Goal: Task Accomplishment & Management: Complete application form

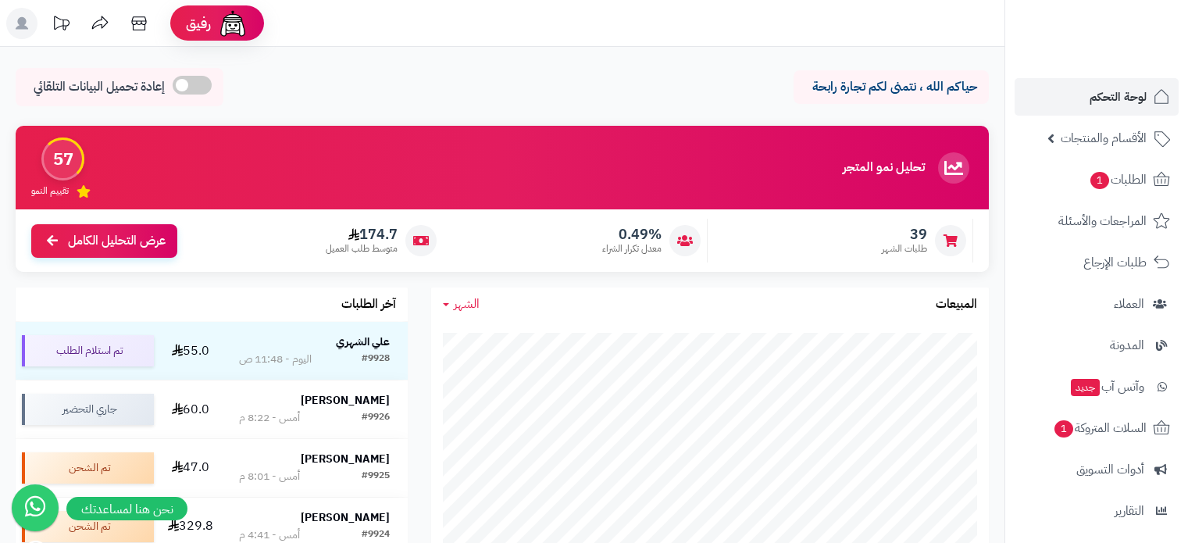
scroll to position [156, 0]
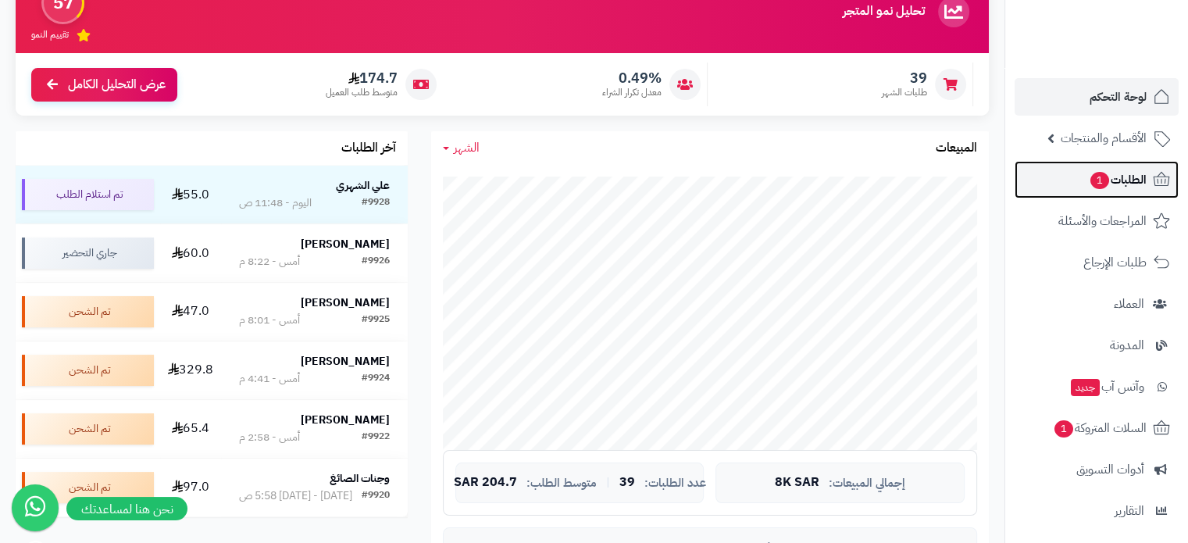
click at [1110, 180] on span "الطلبات 1" at bounding box center [1118, 180] width 58 height 22
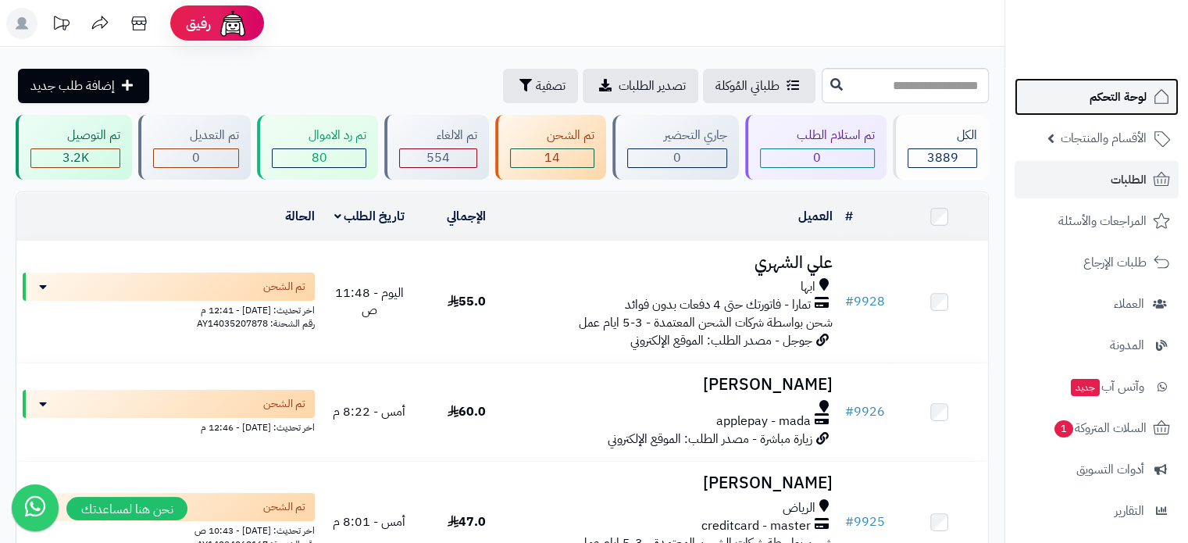
click at [1119, 100] on span "لوحة التحكم" at bounding box center [1117, 97] width 57 height 22
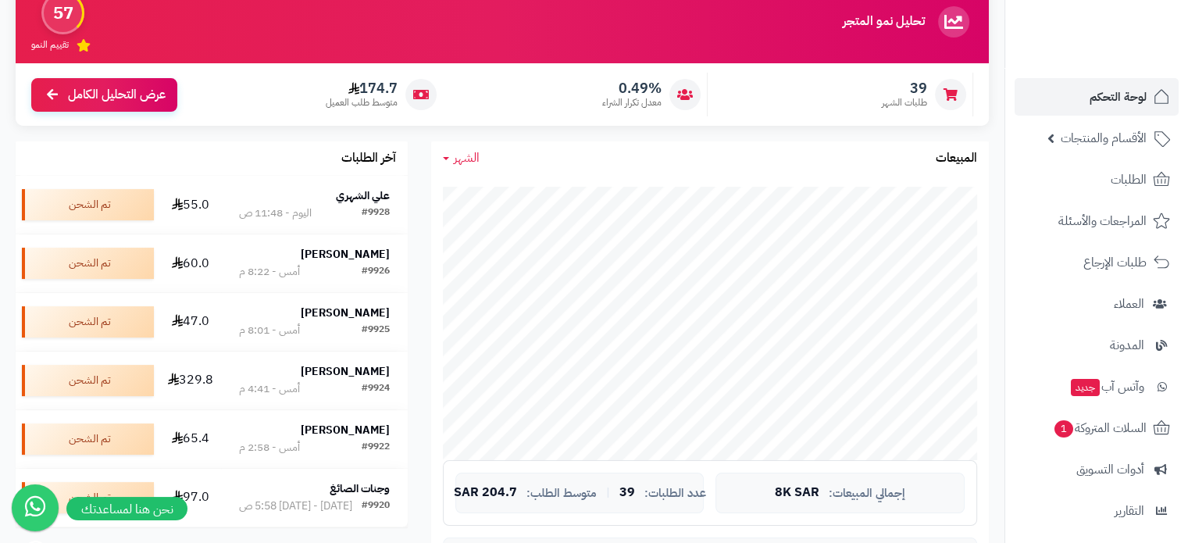
scroll to position [156, 0]
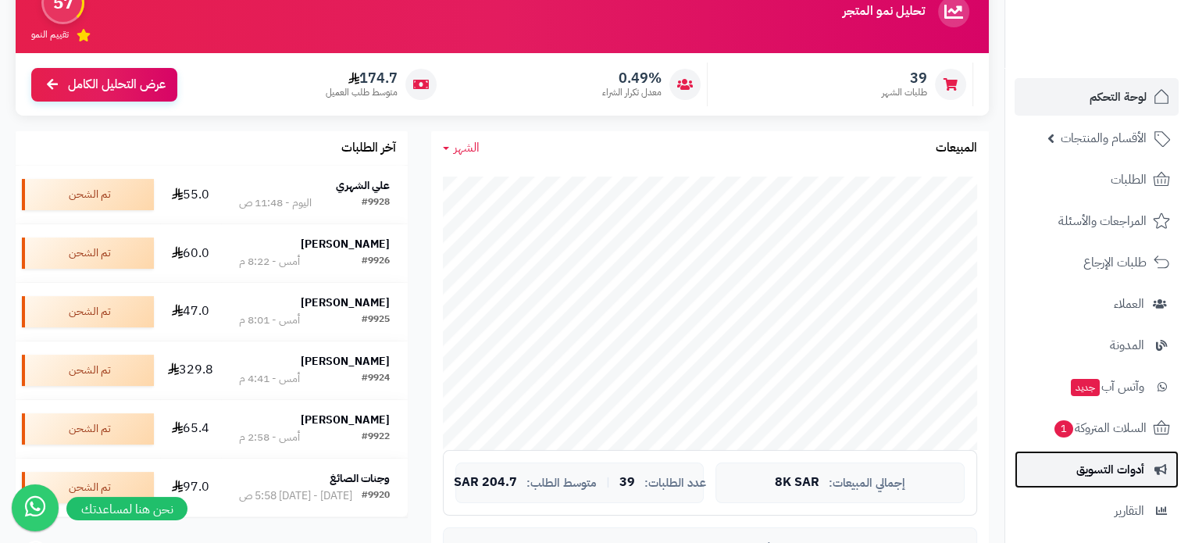
click at [1124, 458] on link "أدوات التسويق" at bounding box center [1096, 469] width 164 height 37
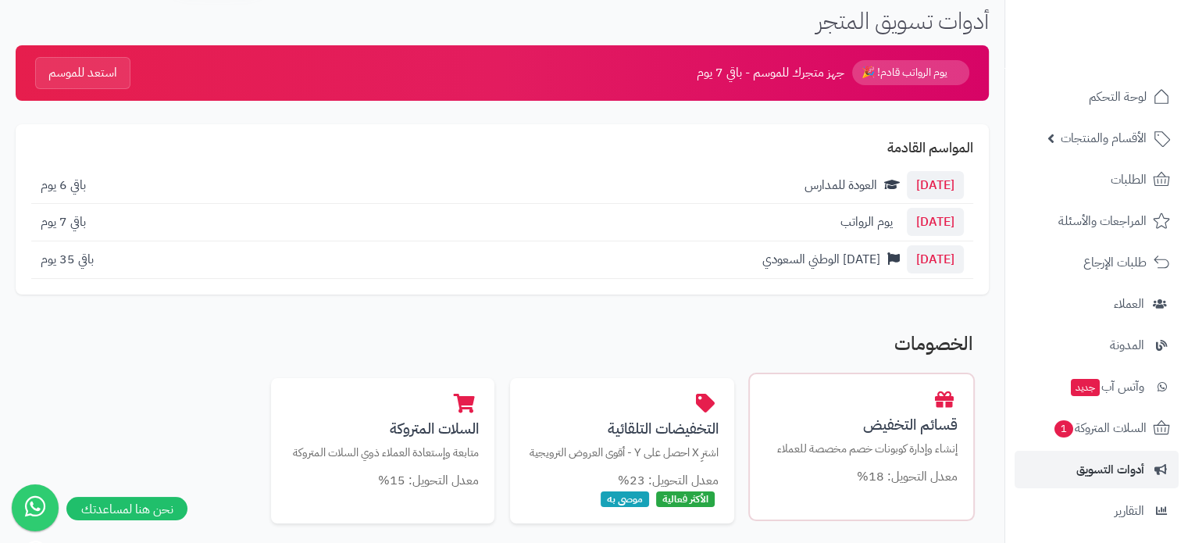
scroll to position [156, 0]
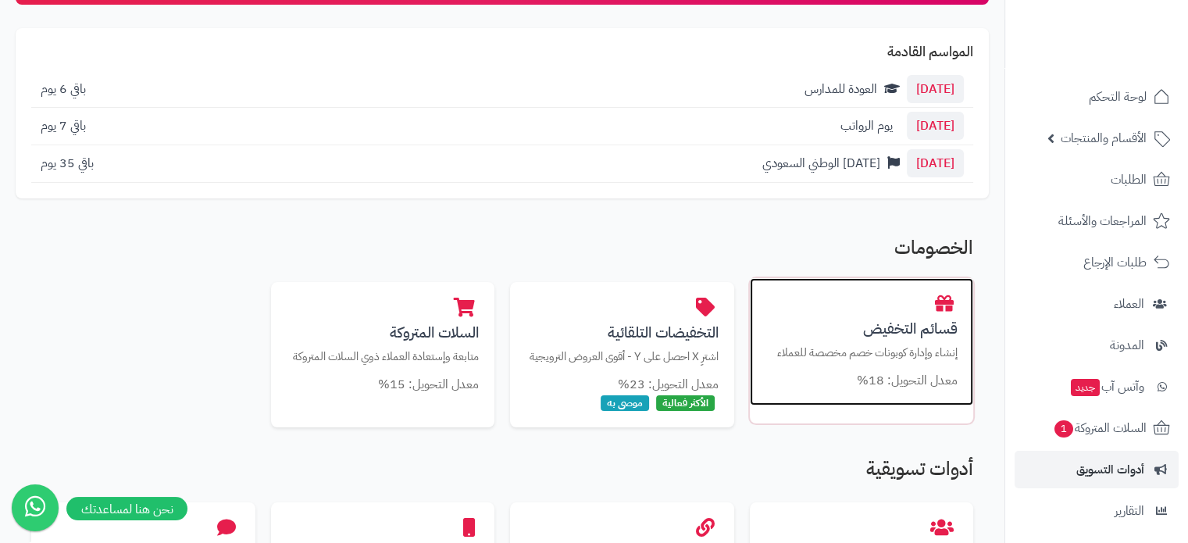
click at [893, 357] on p "إنشاء وإدارة كوبونات خصم مخصصة للعملاء" at bounding box center [861, 352] width 193 height 16
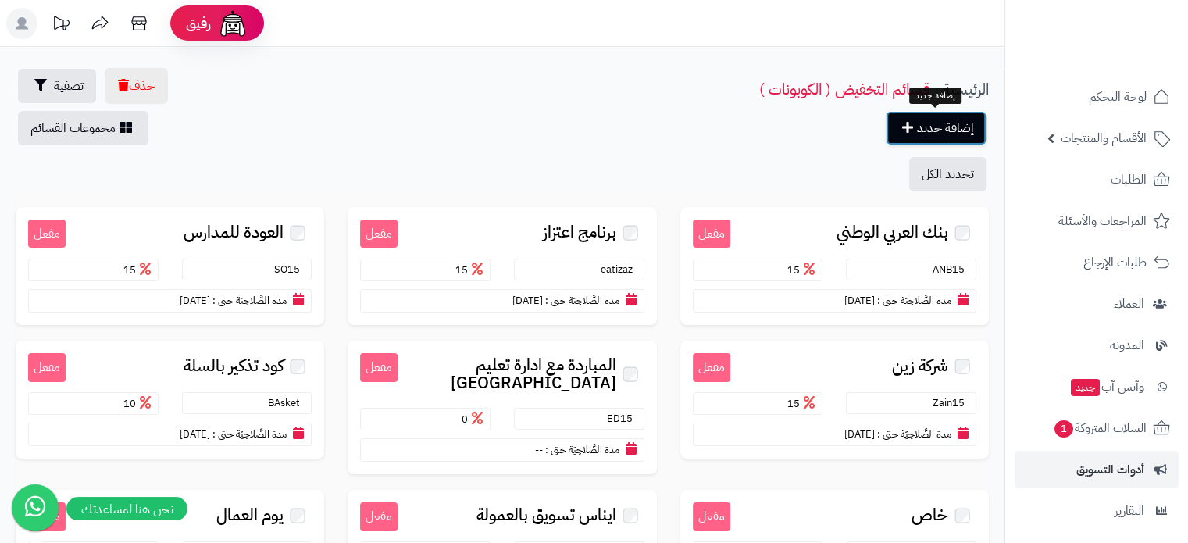
click at [918, 122] on link "إضافة جديد" at bounding box center [936, 128] width 101 height 34
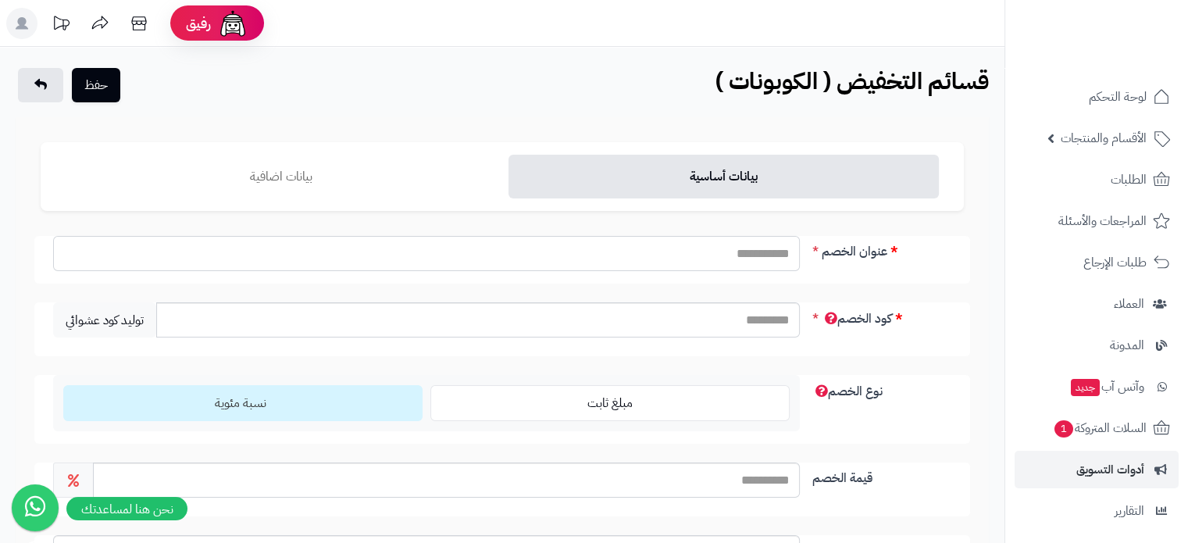
click at [697, 252] on input "عنوان الخصم" at bounding box center [426, 253] width 747 height 35
click at [697, 252] on input "*" at bounding box center [426, 253] width 747 height 35
type input "**********"
click at [714, 321] on input "كود الخصم" at bounding box center [477, 319] width 643 height 35
click at [759, 313] on input "كود الخصم" at bounding box center [477, 319] width 643 height 35
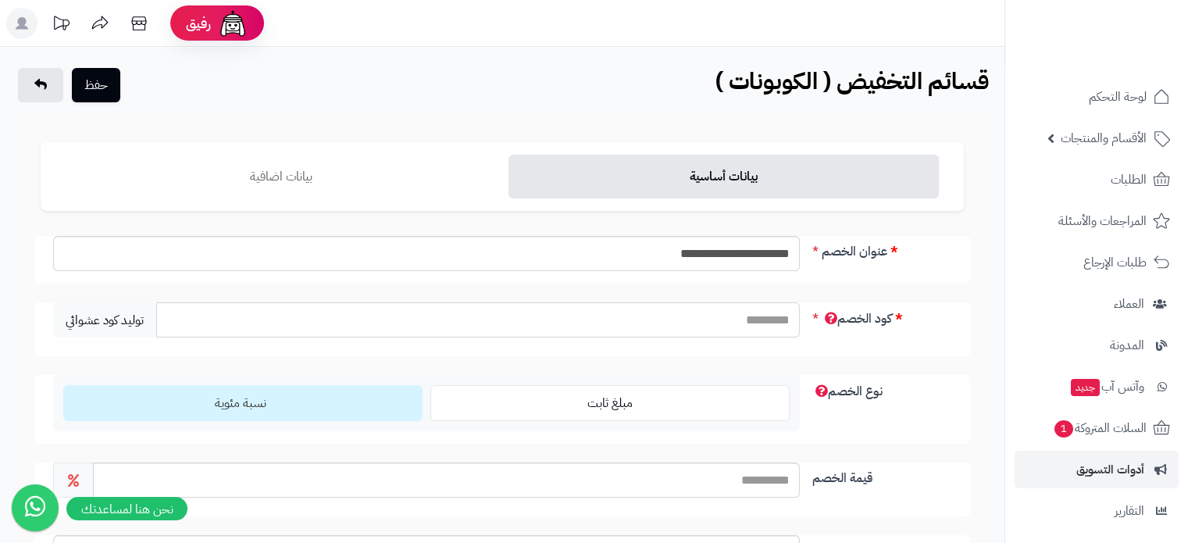
type input "*"
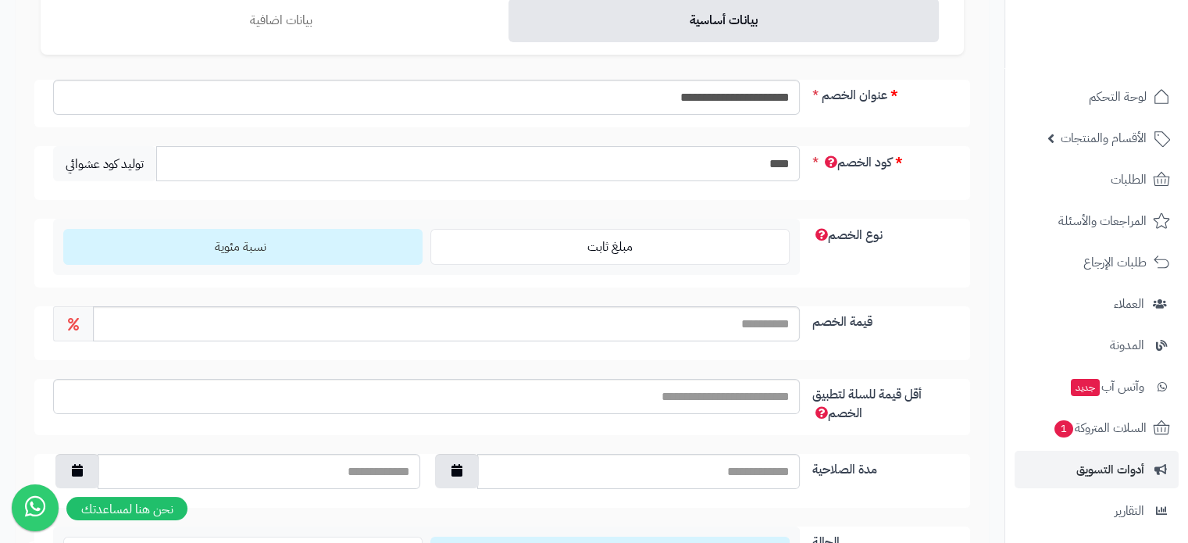
type input "****"
click at [722, 333] on input "قيمة الخصم" at bounding box center [446, 323] width 707 height 35
type input "**"
click at [467, 472] on button "button" at bounding box center [457, 470] width 44 height 34
type input "**********"
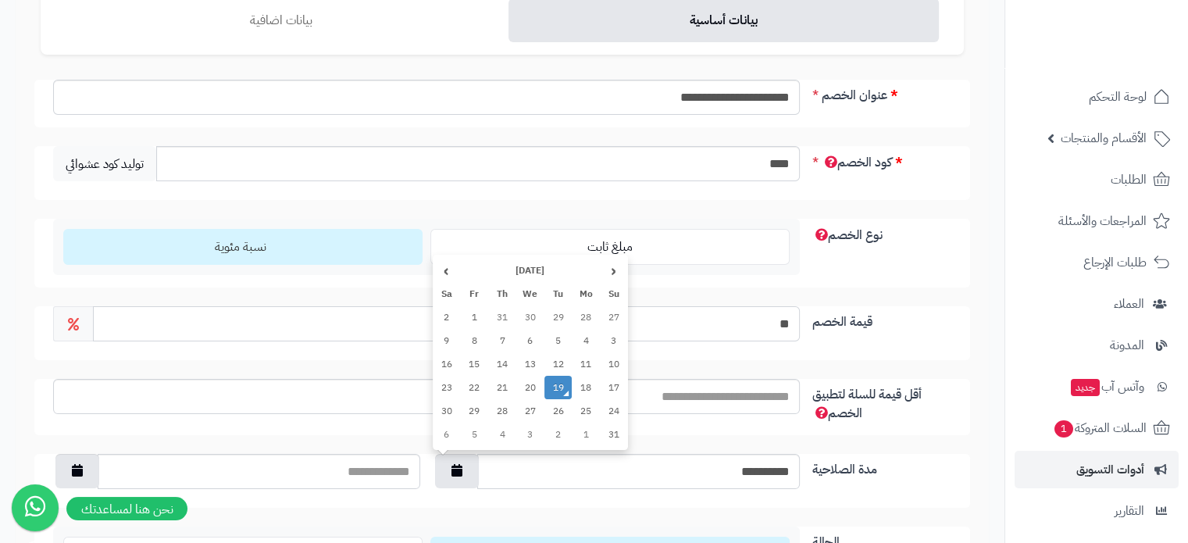
click at [565, 382] on td "19" at bounding box center [558, 387] width 28 height 23
click at [81, 471] on icon "button" at bounding box center [77, 469] width 11 height 12
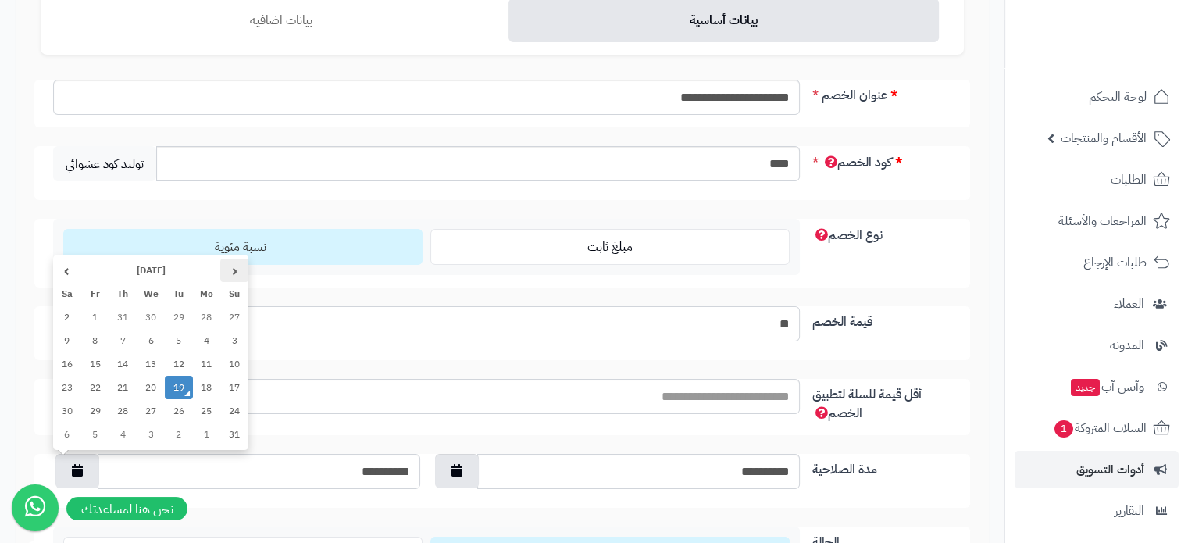
click at [229, 274] on th "‹" at bounding box center [234, 269] width 28 height 23
click at [227, 274] on th "‹" at bounding box center [234, 269] width 28 height 23
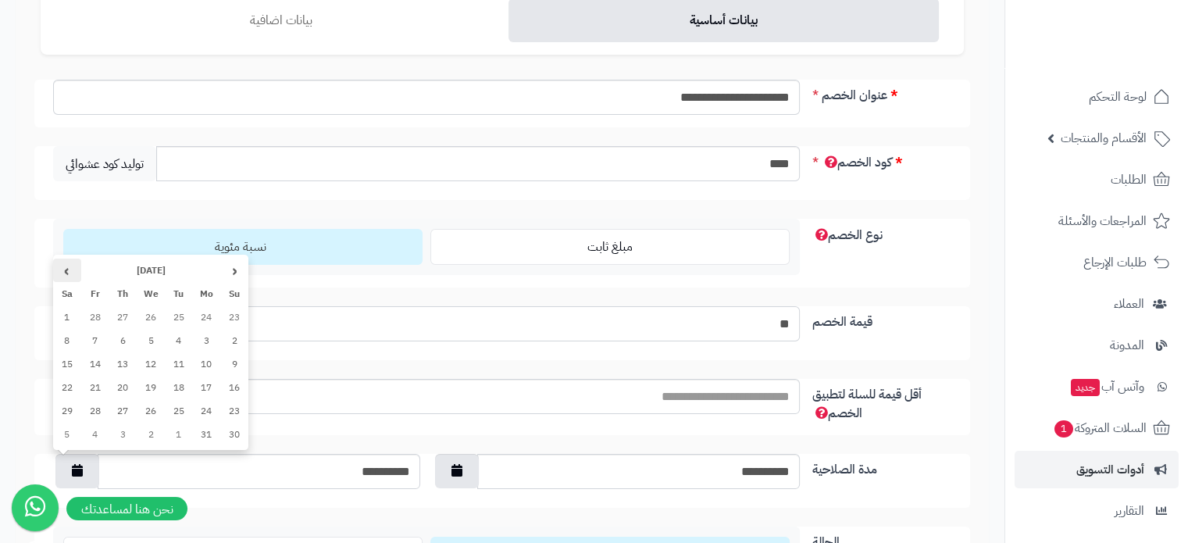
click at [70, 273] on th "›" at bounding box center [67, 269] width 28 height 23
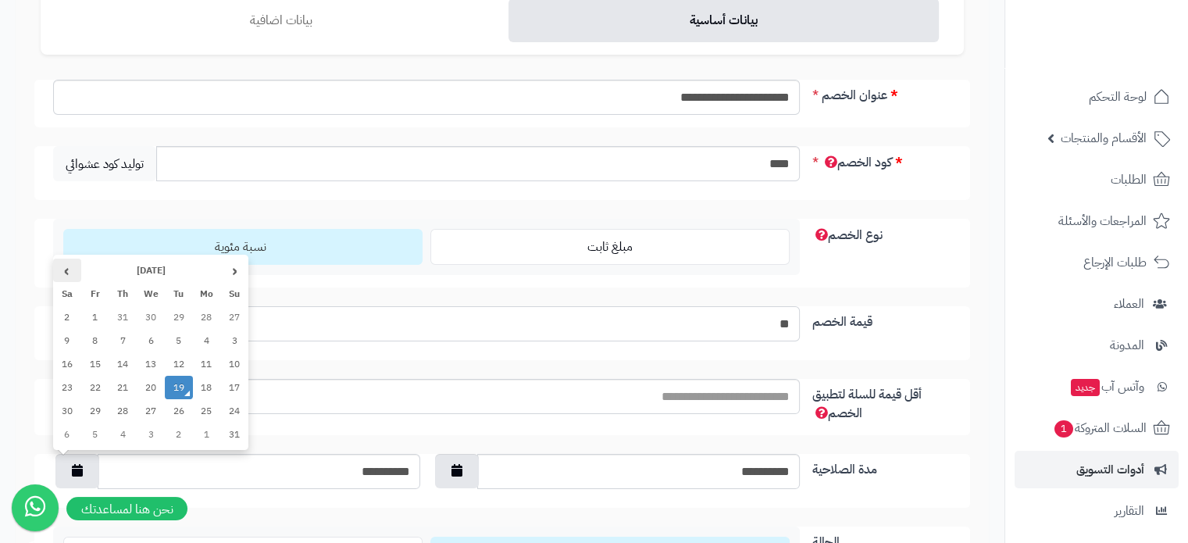
click at [70, 273] on th "›" at bounding box center [67, 269] width 28 height 23
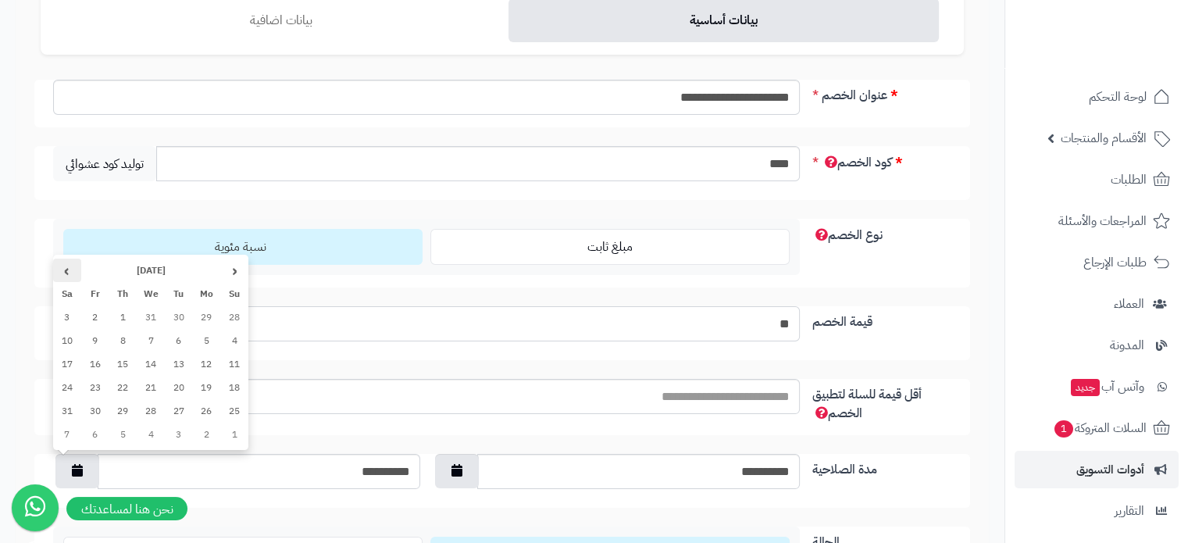
click at [70, 273] on th "›" at bounding box center [67, 269] width 28 height 23
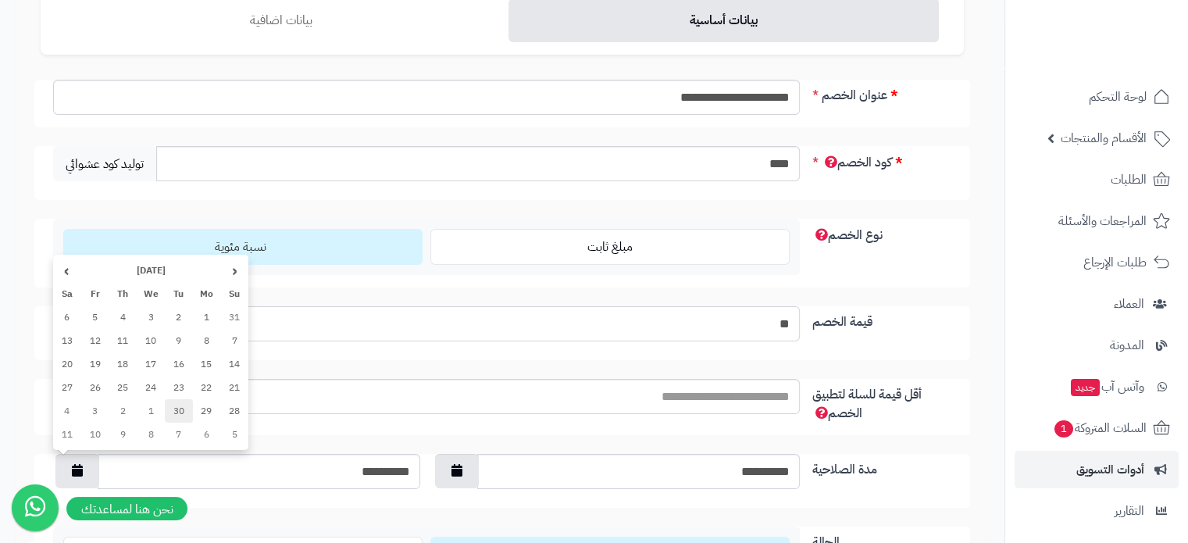
click at [168, 405] on td "30" at bounding box center [179, 410] width 28 height 23
type input "**********"
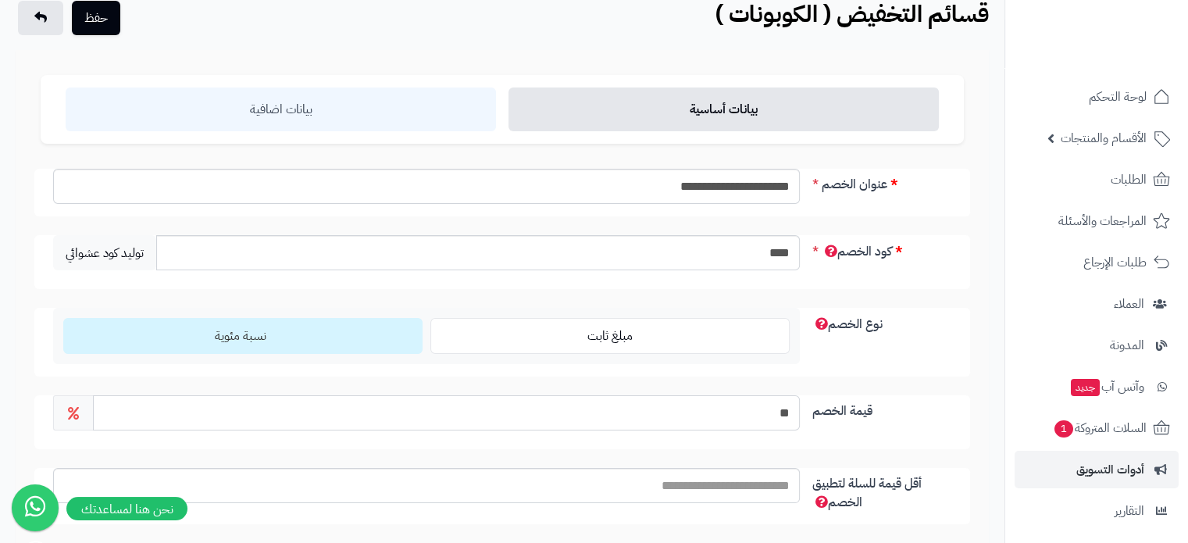
scroll to position [0, 0]
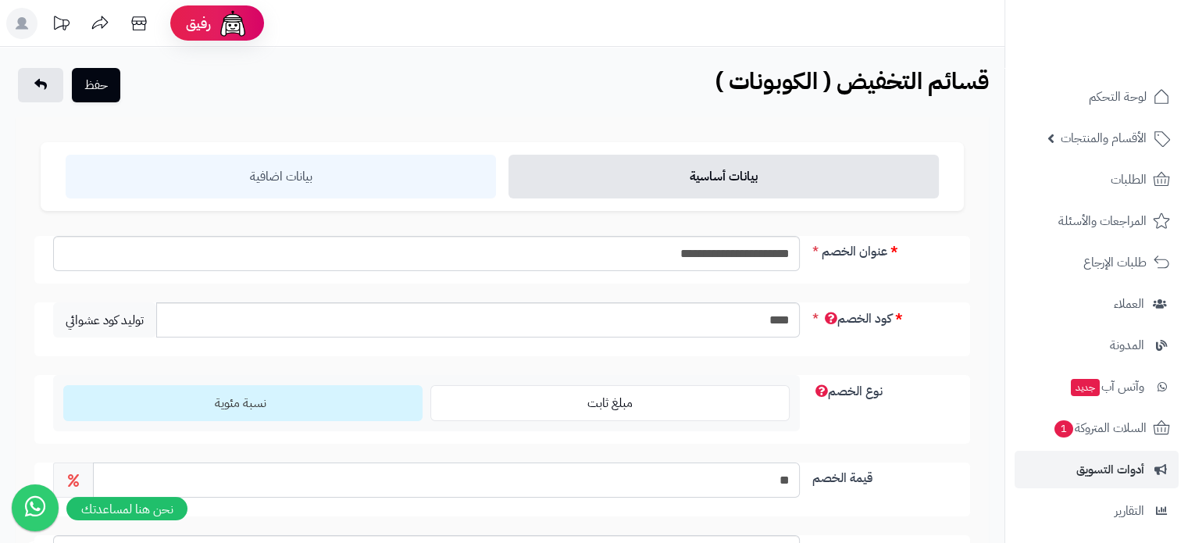
type input "**"
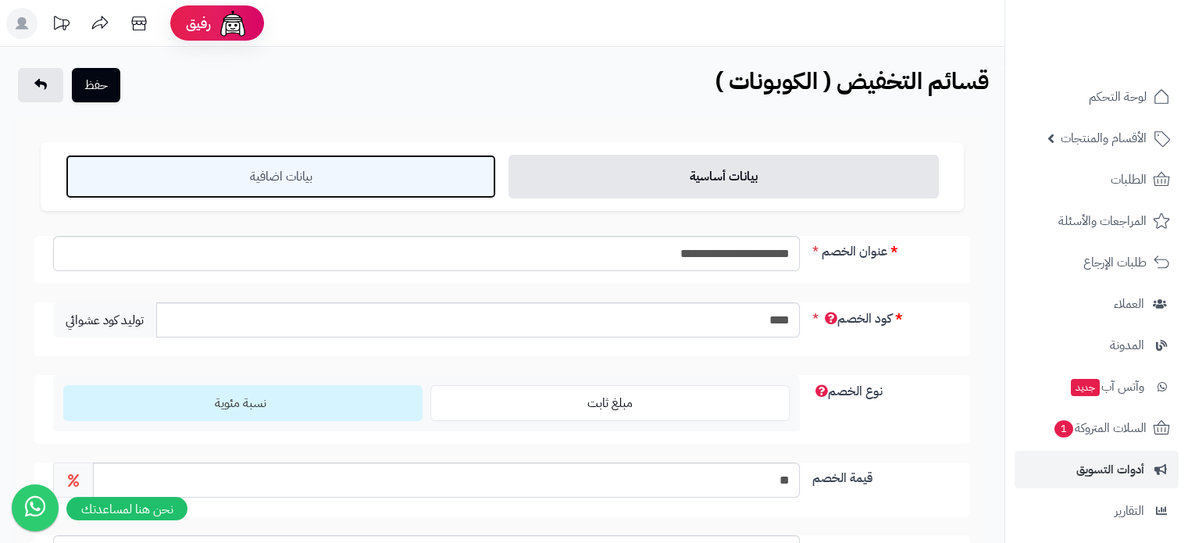
click at [385, 174] on link "بيانات اضافية" at bounding box center [281, 177] width 430 height 44
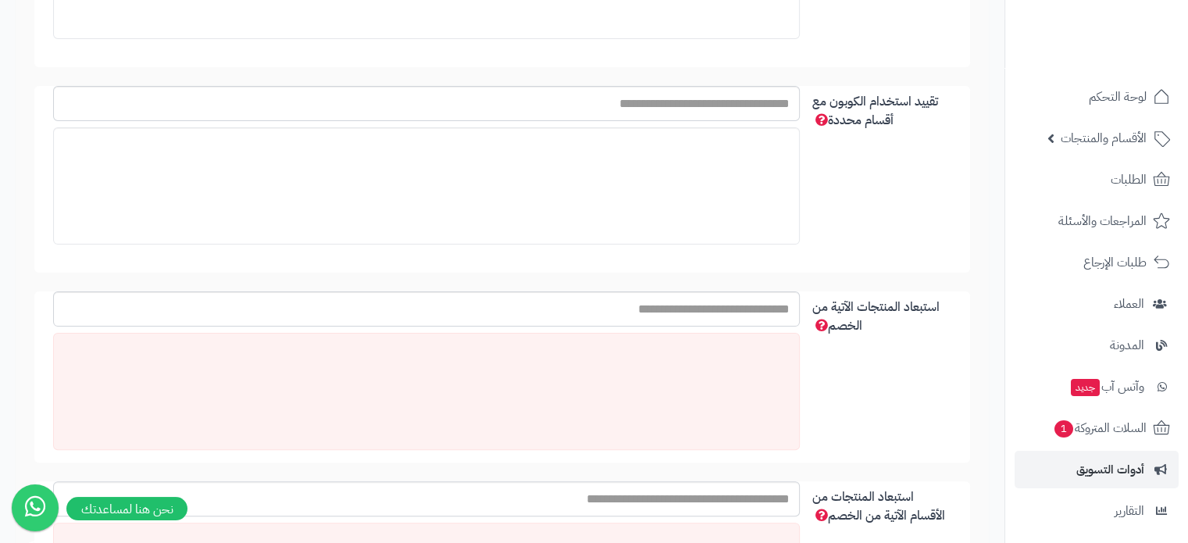
scroll to position [469, 0]
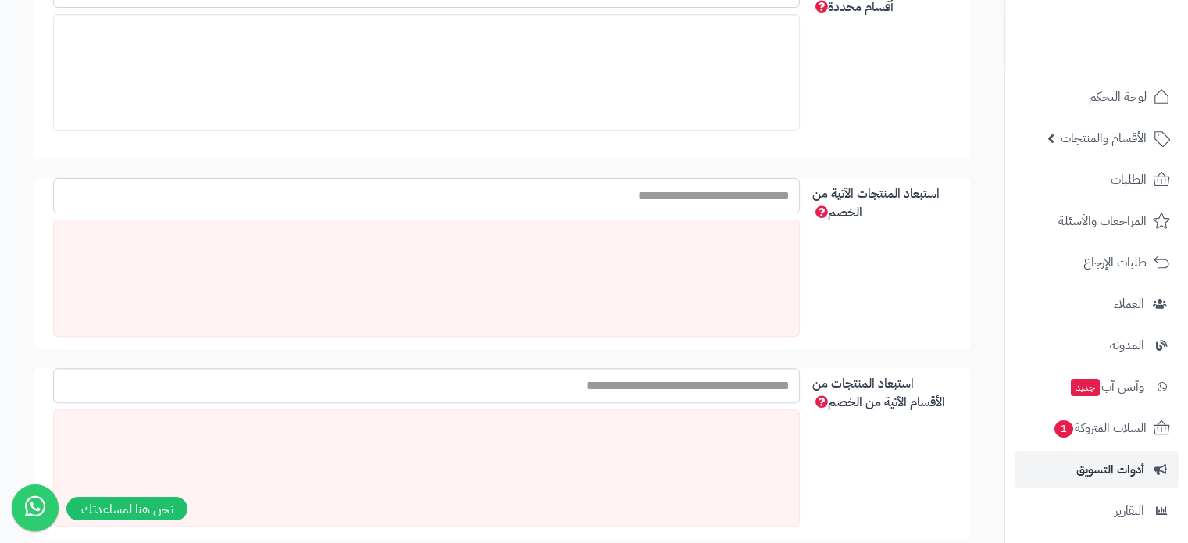
click at [742, 201] on input "استبعاد المنتجات الآتية من الخصم" at bounding box center [426, 195] width 747 height 35
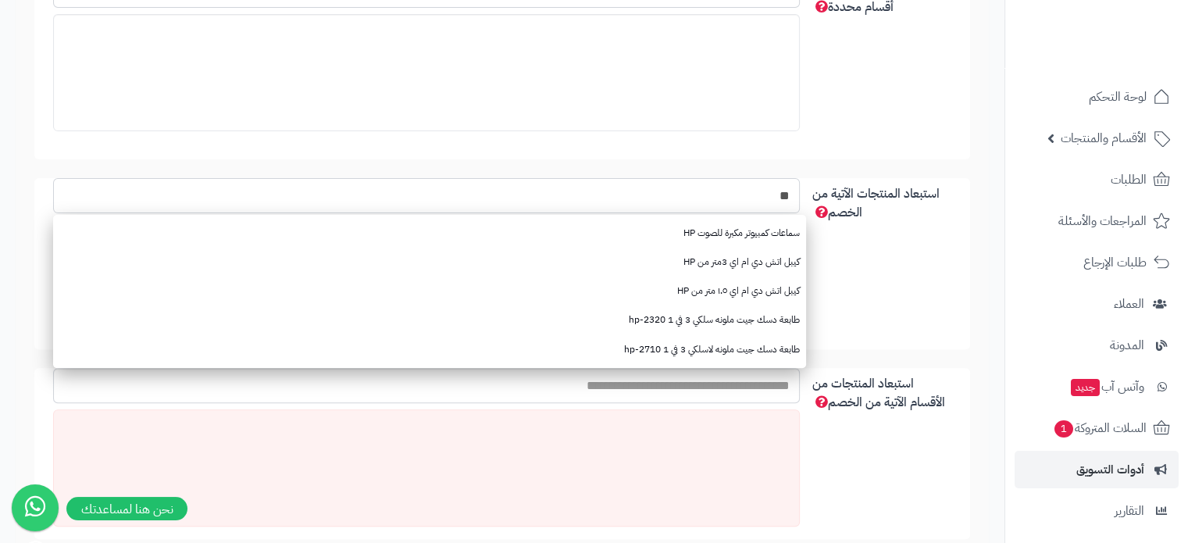
type input "*"
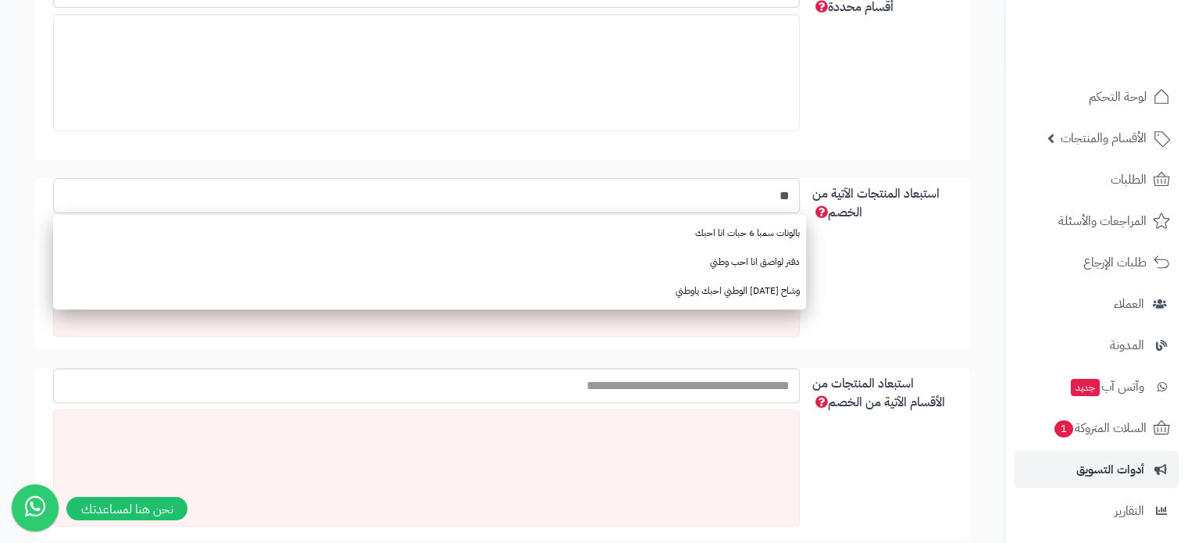
type input "*"
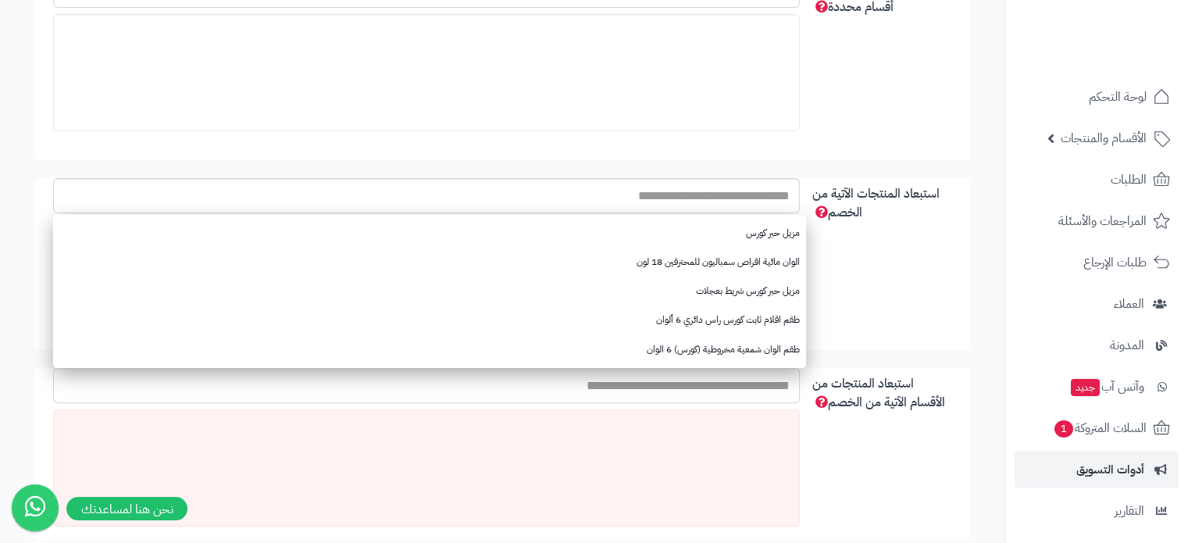
click at [781, 381] on input "استبعاد المنتجات من الأقسام الآتية من الخصم" at bounding box center [426, 385] width 747 height 35
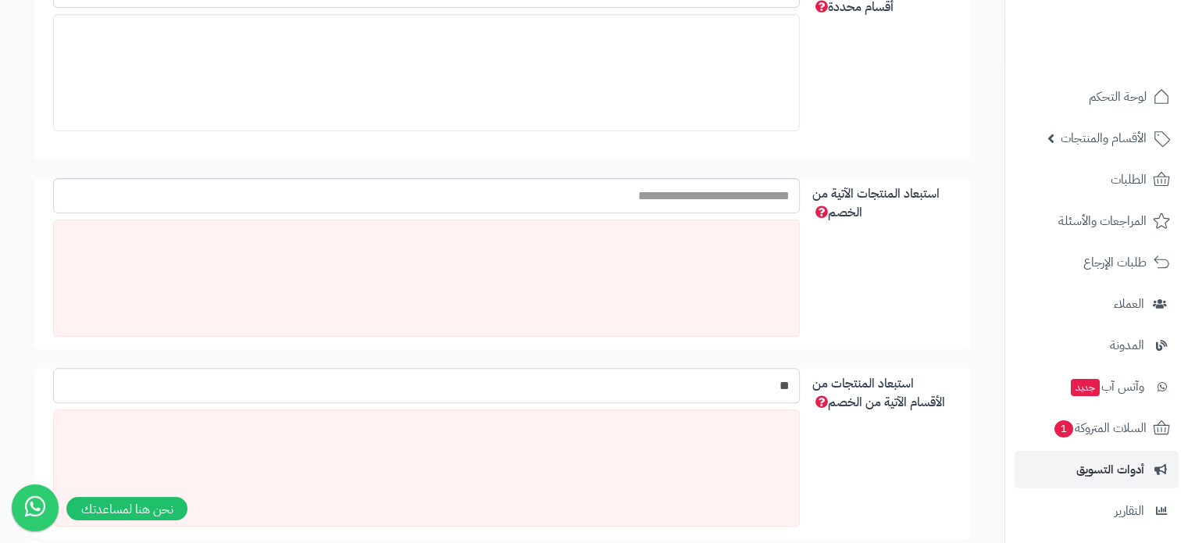
type input "*"
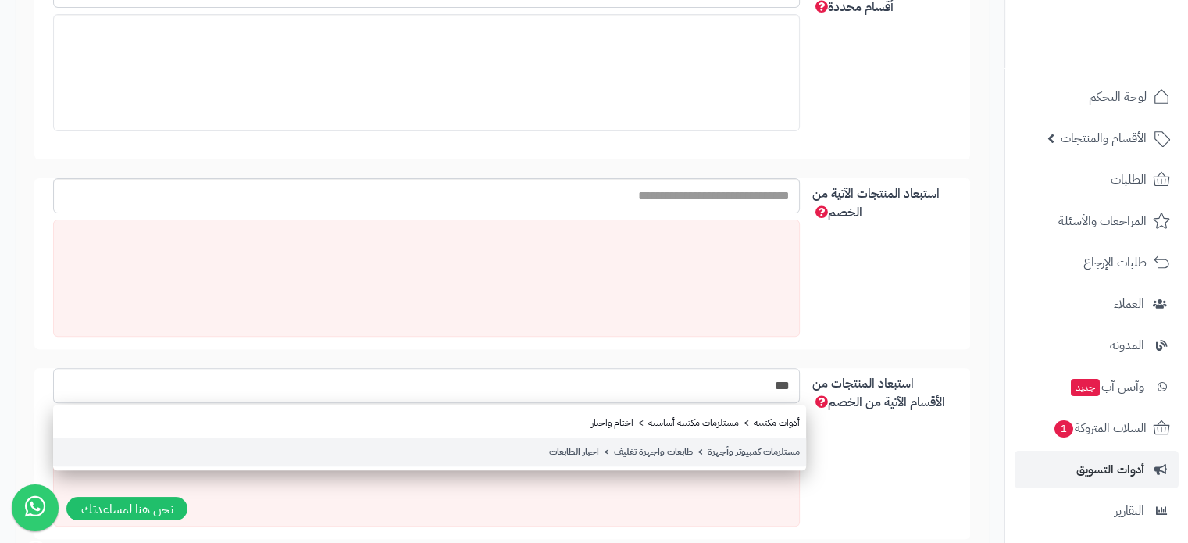
type input "***"
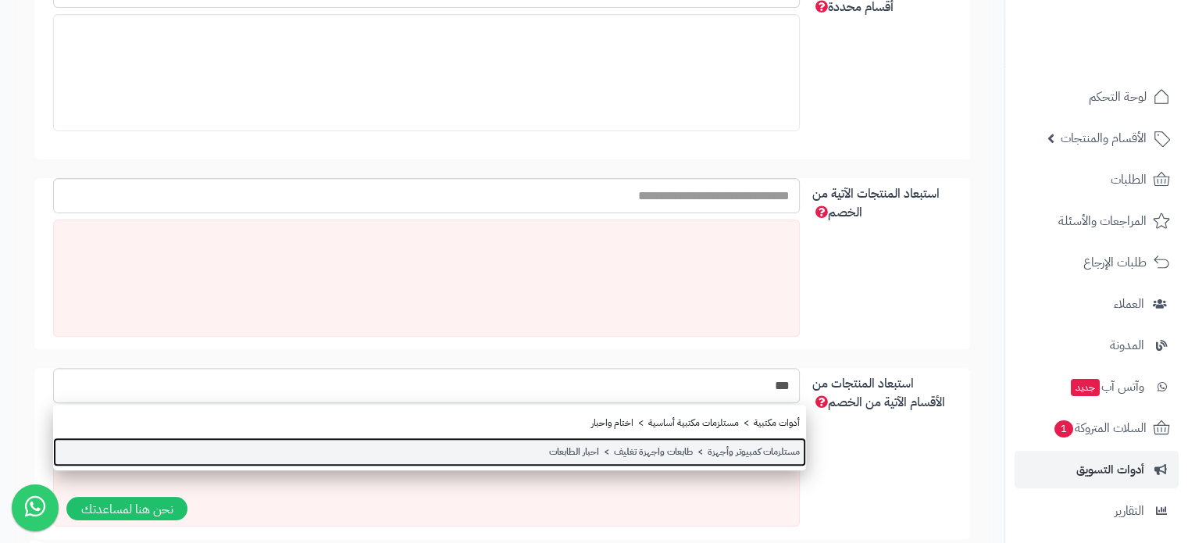
click at [704, 447] on link "مستلزمات كمبيوتر وأجهزة > طابعات واجهزة تغليف > احبار الطابعات" at bounding box center [429, 451] width 753 height 29
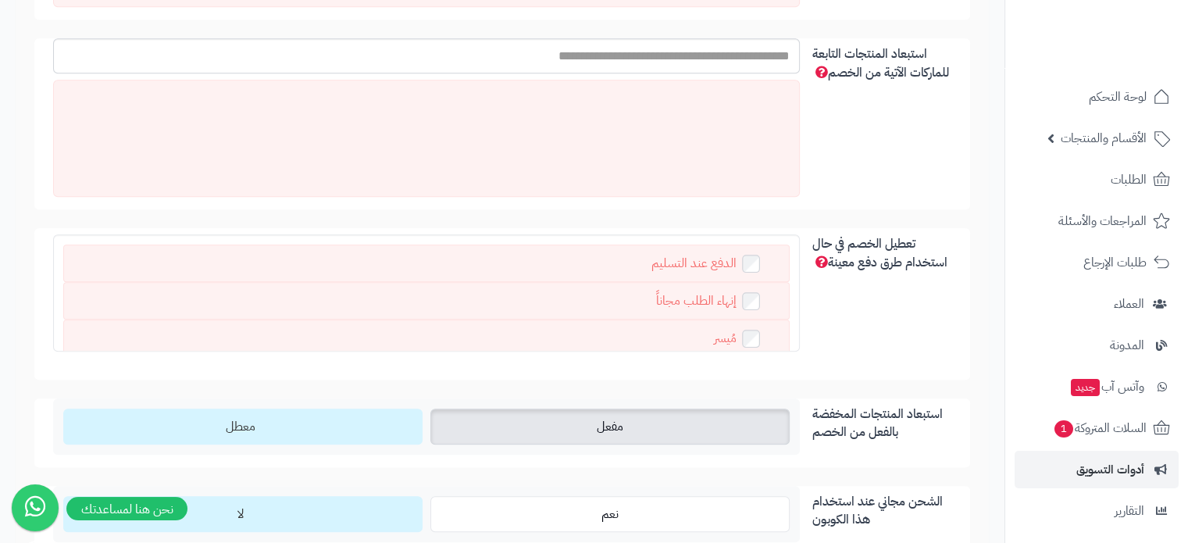
scroll to position [1015, 0]
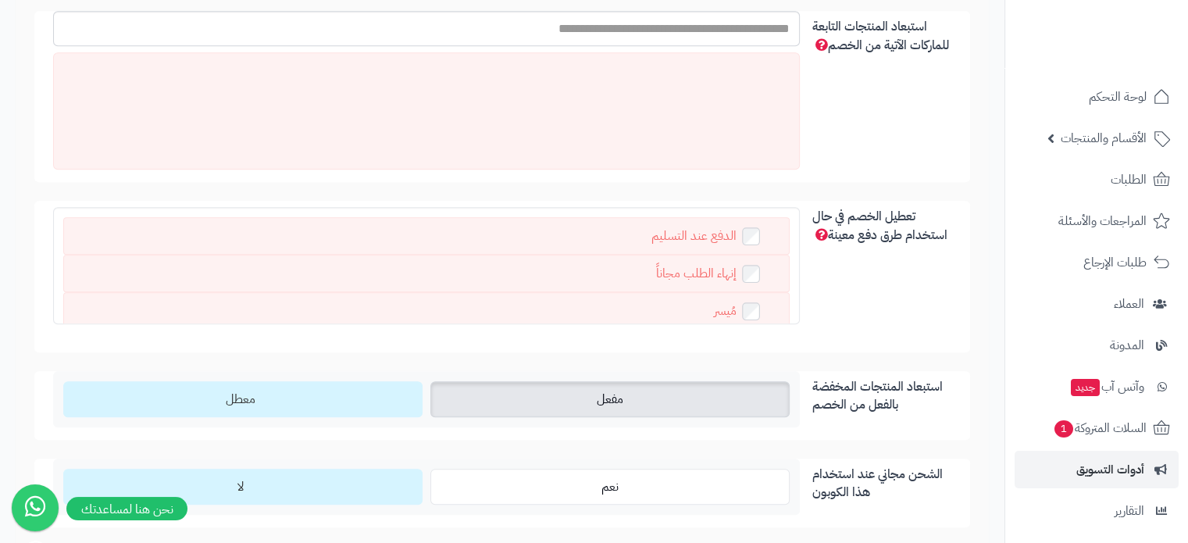
click at [611, 403] on span "مفعل" at bounding box center [610, 399] width 27 height 19
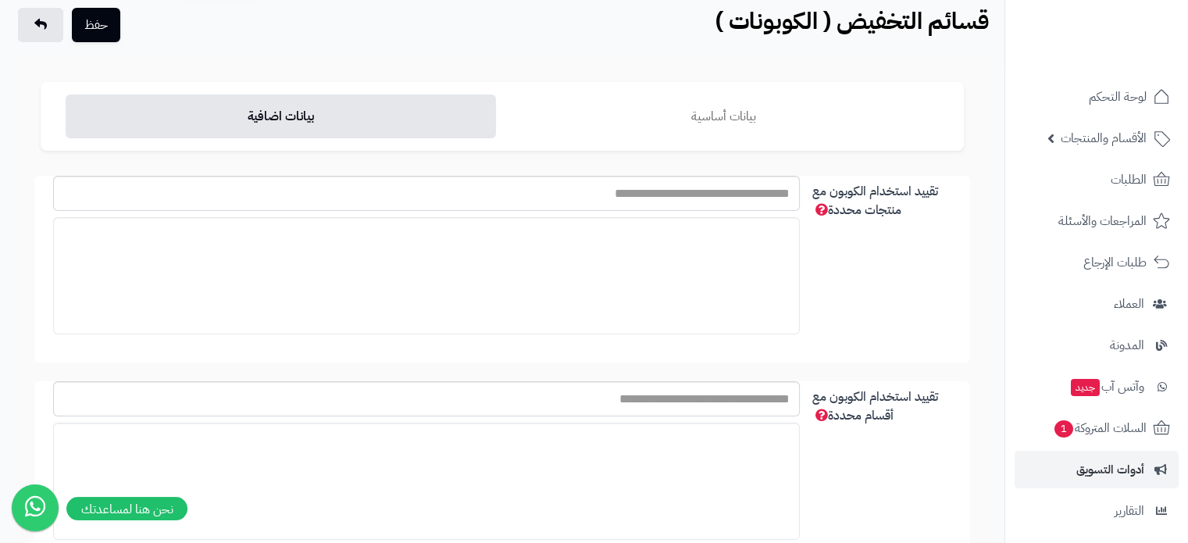
scroll to position [0, 0]
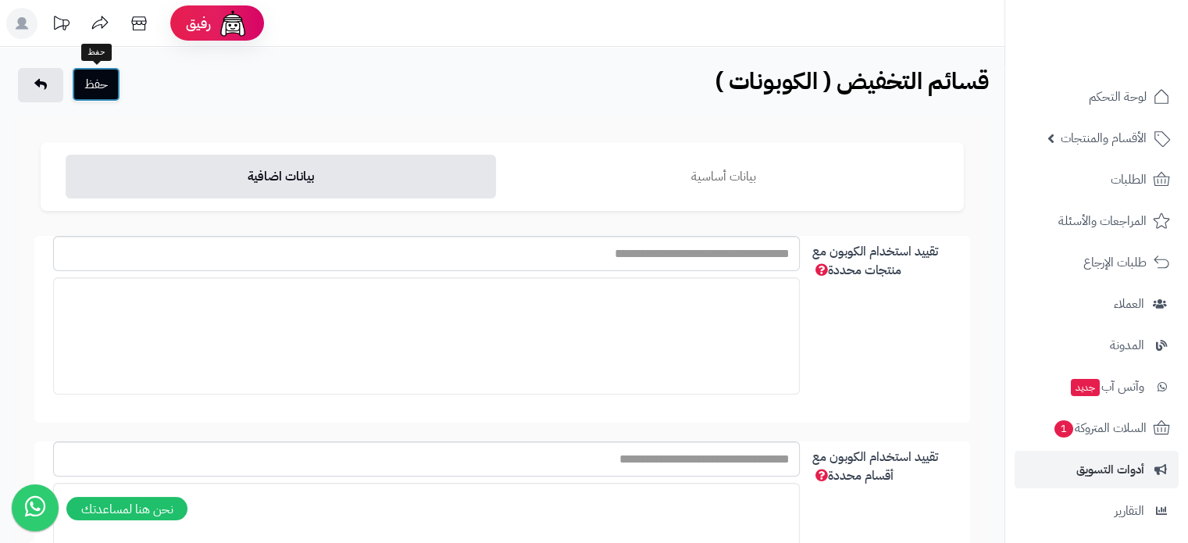
click at [99, 89] on button "حفظ" at bounding box center [96, 84] width 48 height 34
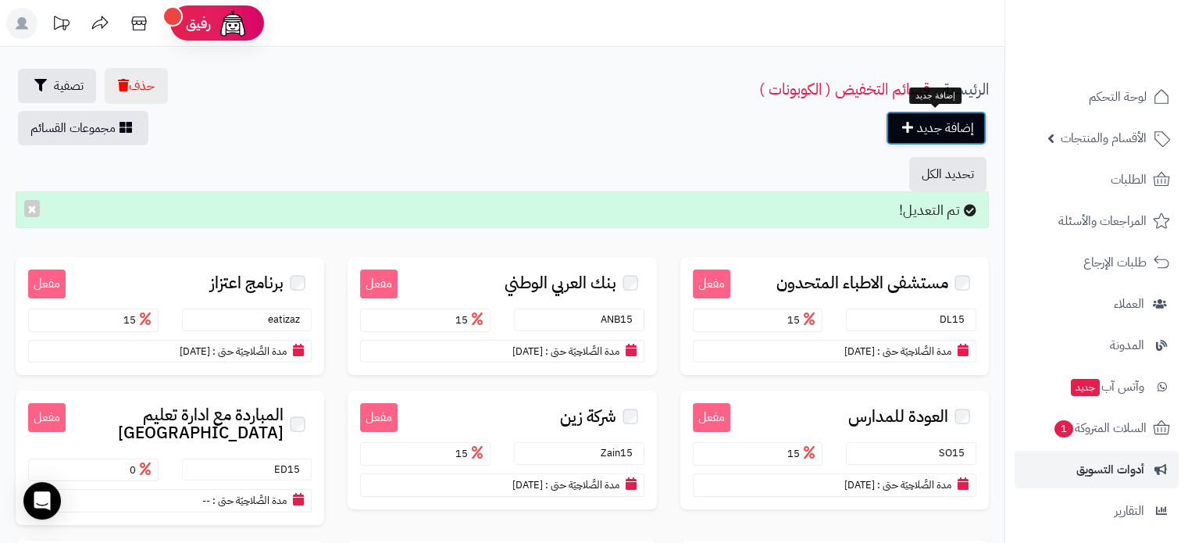
click at [927, 131] on link "إضافة جديد" at bounding box center [936, 128] width 101 height 34
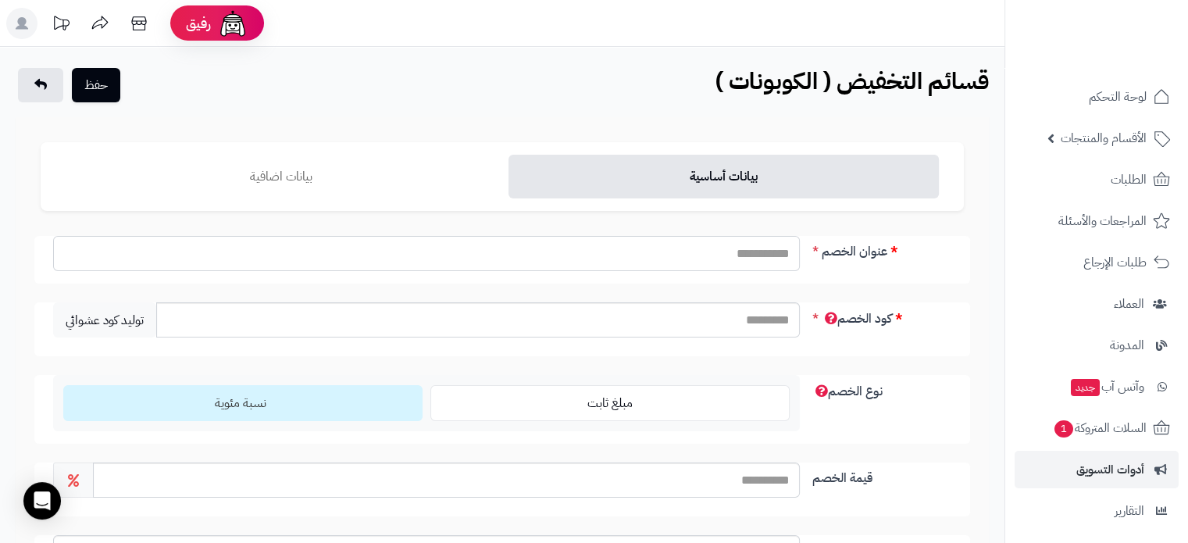
click at [736, 265] on input "عنوان الخصم" at bounding box center [426, 253] width 747 height 35
type input "**********"
click at [789, 320] on input "كود الخصم" at bounding box center [477, 319] width 643 height 35
type input "****"
click at [785, 470] on input "قيمة الخصم" at bounding box center [446, 479] width 707 height 35
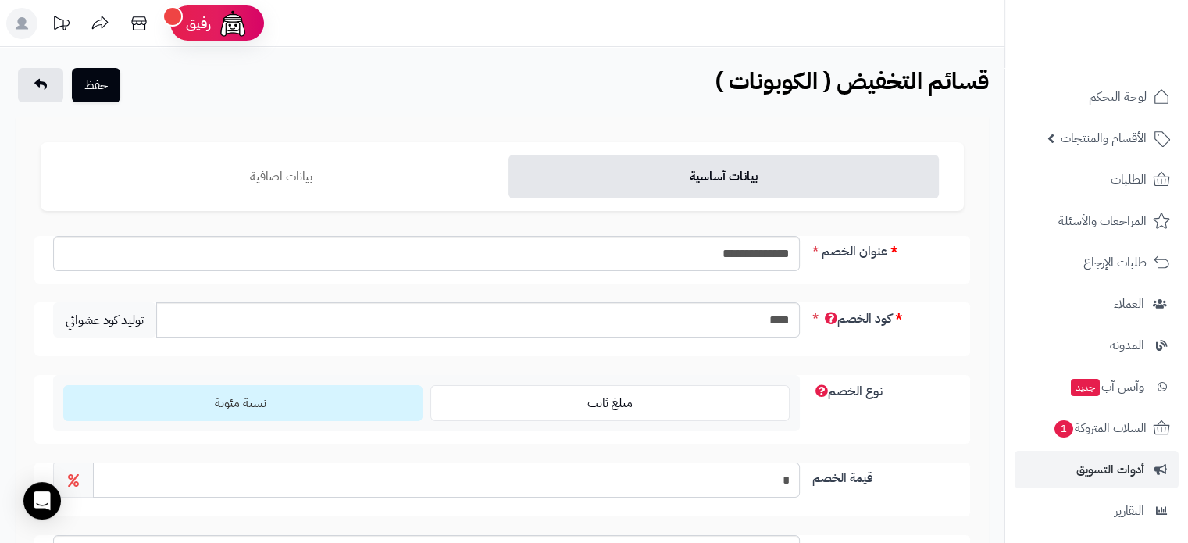
type input "**"
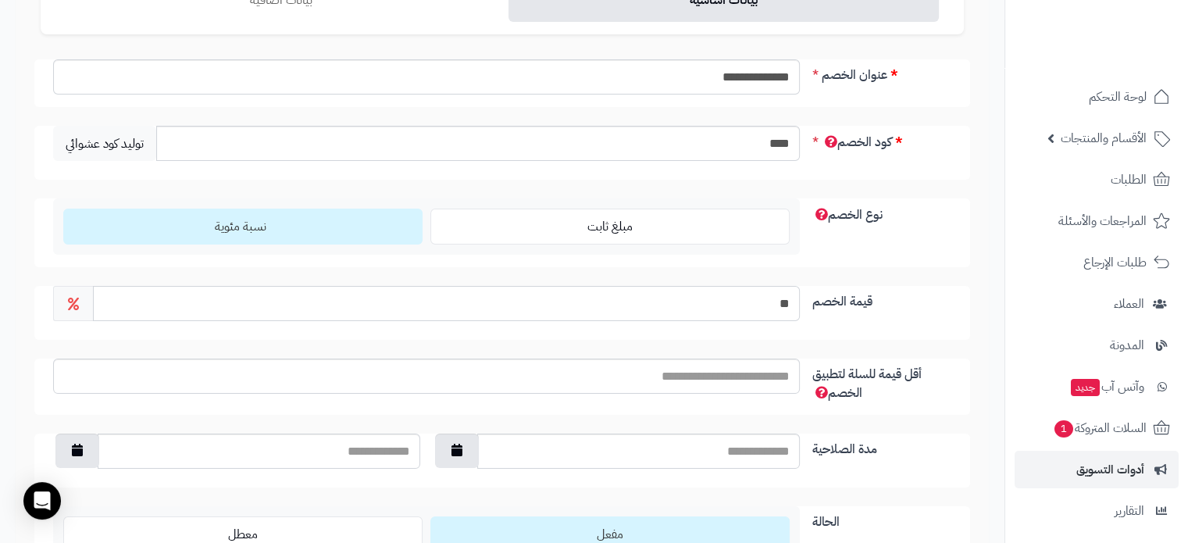
scroll to position [234, 0]
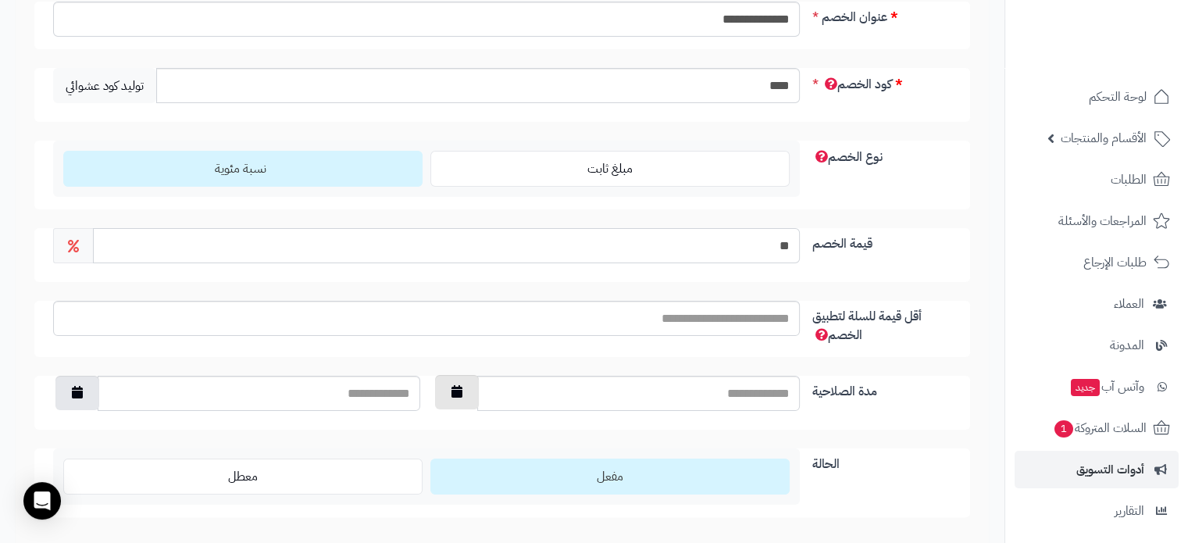
click at [476, 395] on button "button" at bounding box center [457, 392] width 44 height 34
type input "**********"
click at [556, 312] on td "19" at bounding box center [558, 309] width 28 height 23
click at [69, 377] on button "button" at bounding box center [77, 392] width 44 height 34
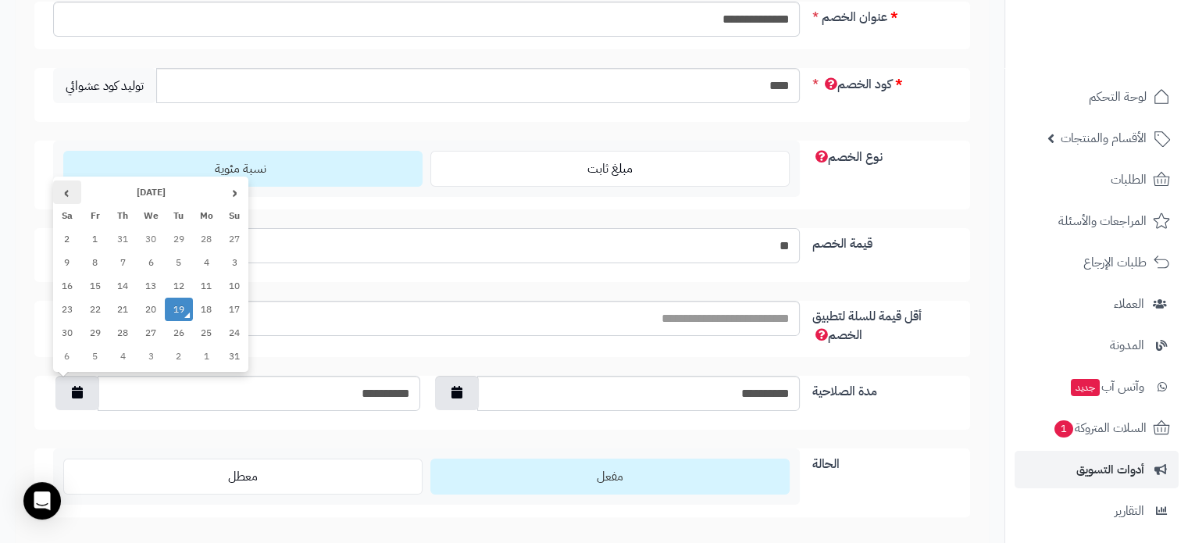
click at [75, 191] on th "›" at bounding box center [67, 191] width 28 height 23
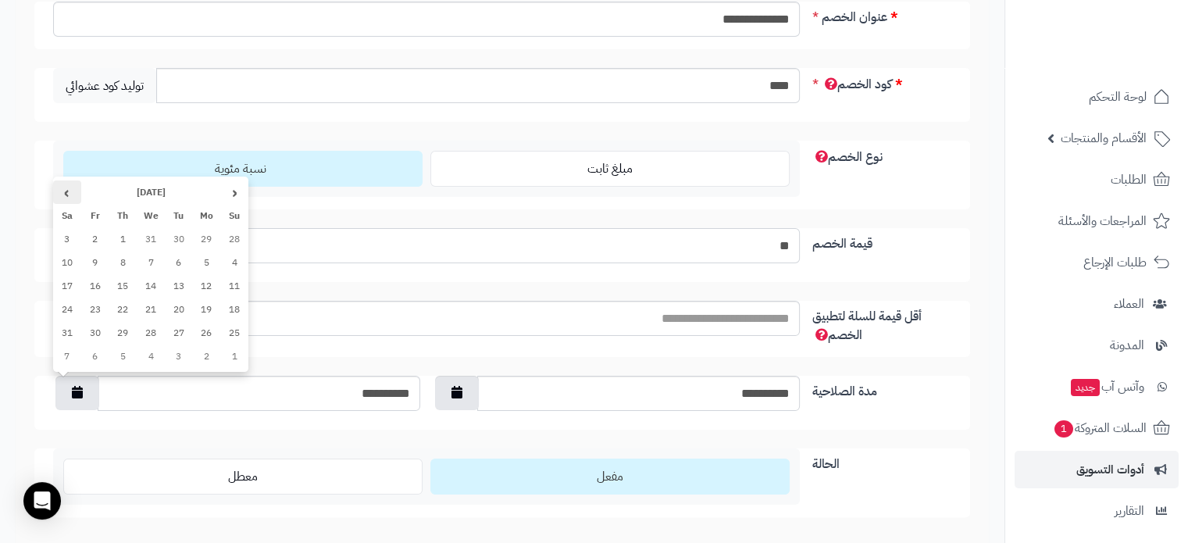
click at [75, 191] on th "›" at bounding box center [67, 191] width 28 height 23
click at [68, 196] on th "›" at bounding box center [67, 191] width 28 height 23
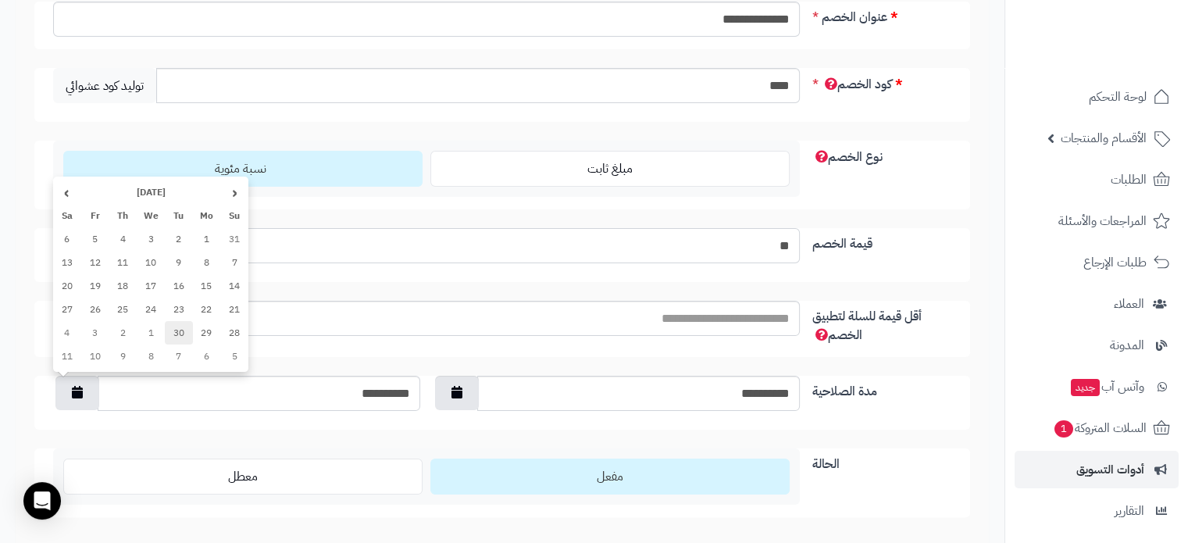
click at [180, 333] on td "30" at bounding box center [179, 332] width 28 height 23
type input "**********"
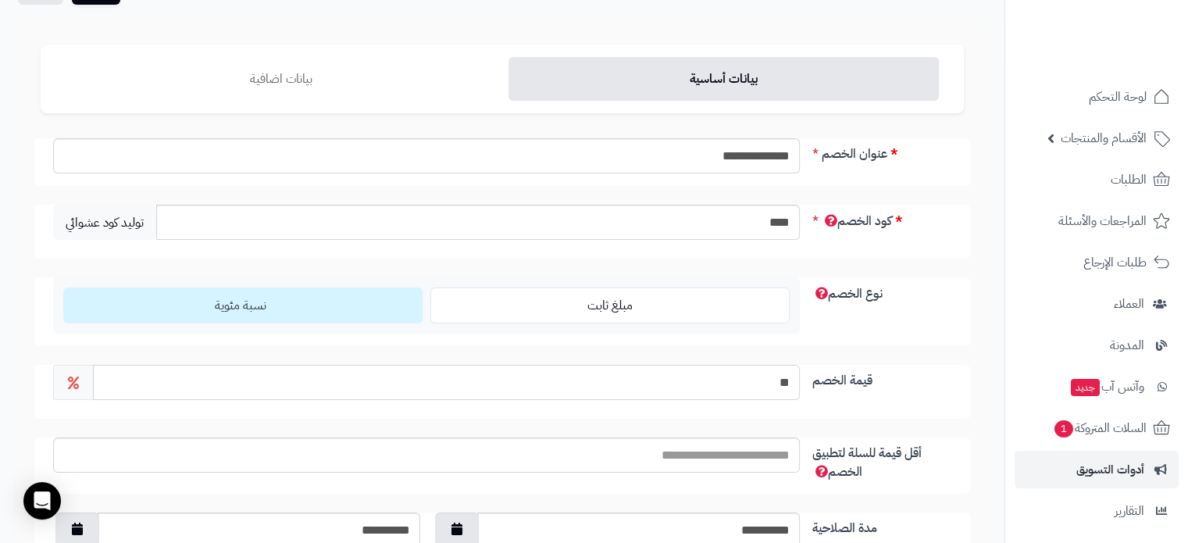
scroll to position [0, 0]
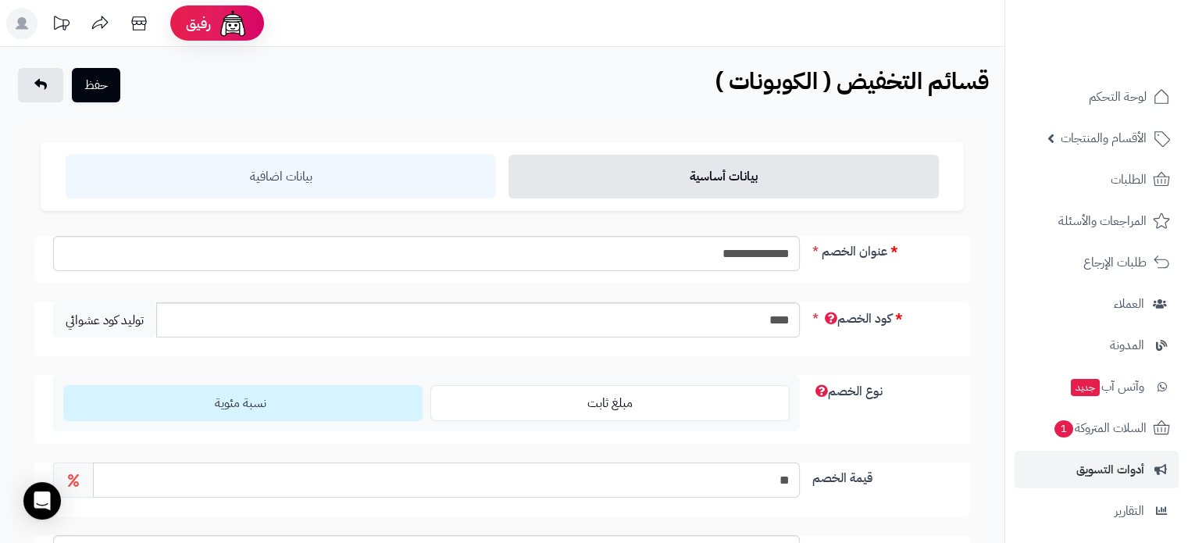
type input "**"
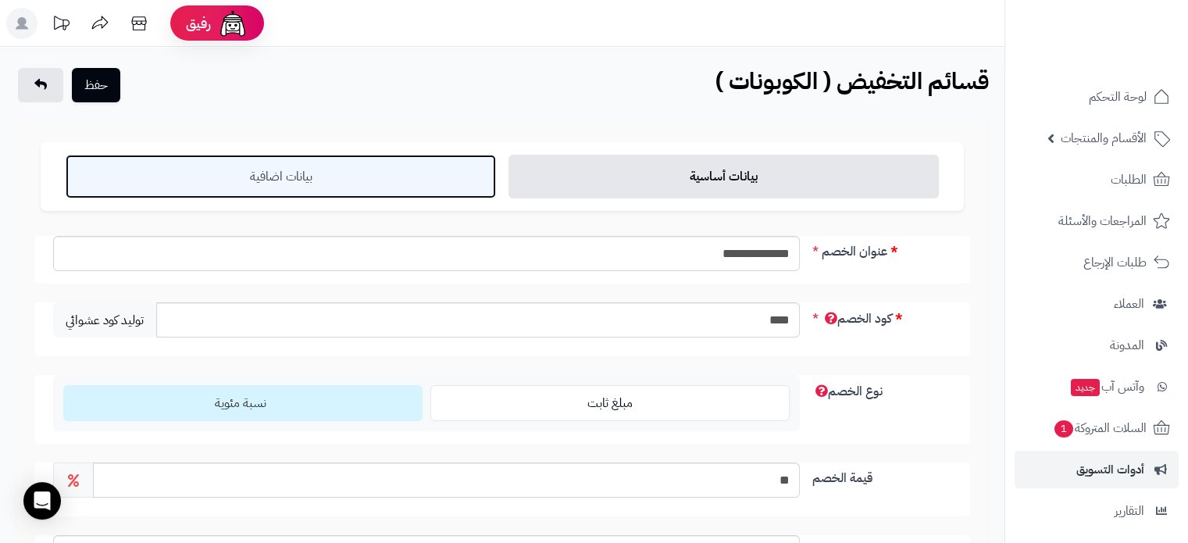
click at [264, 176] on link "بيانات اضافية" at bounding box center [281, 177] width 430 height 44
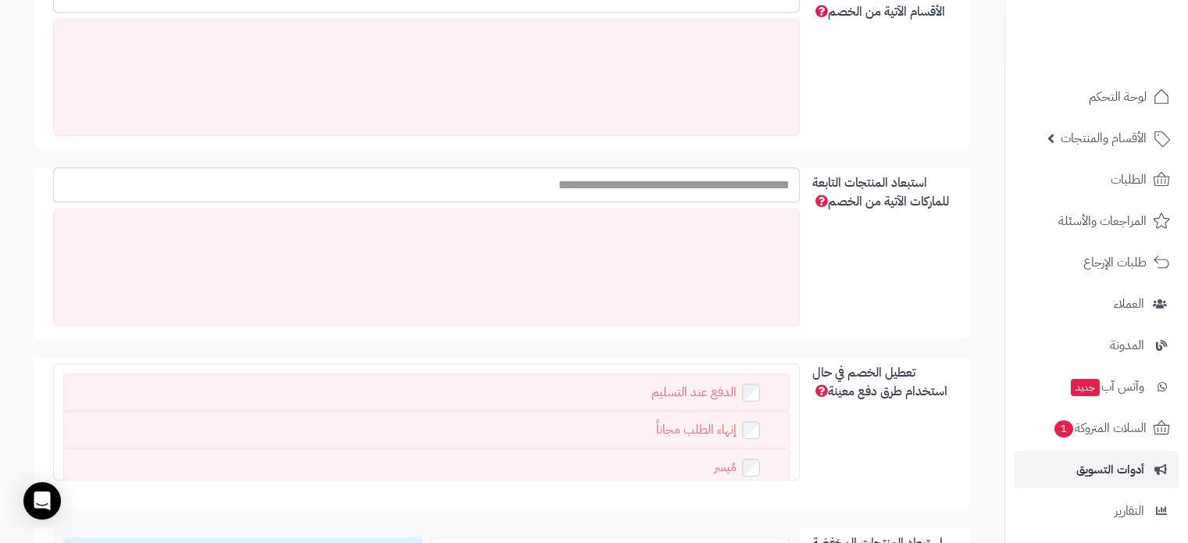
scroll to position [1093, 0]
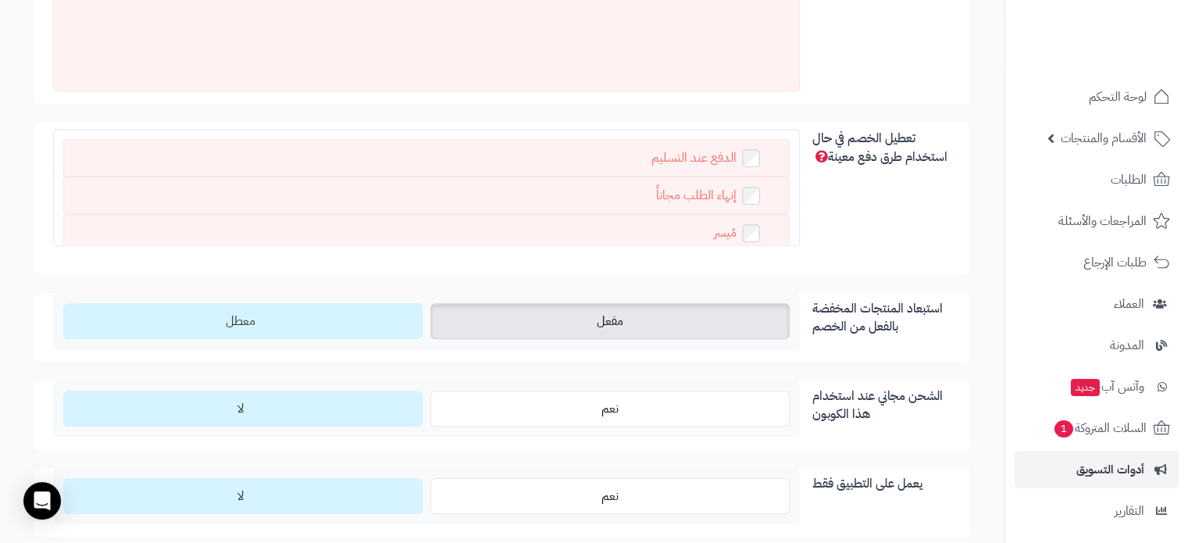
click at [642, 315] on label "مفعل" at bounding box center [609, 321] width 359 height 36
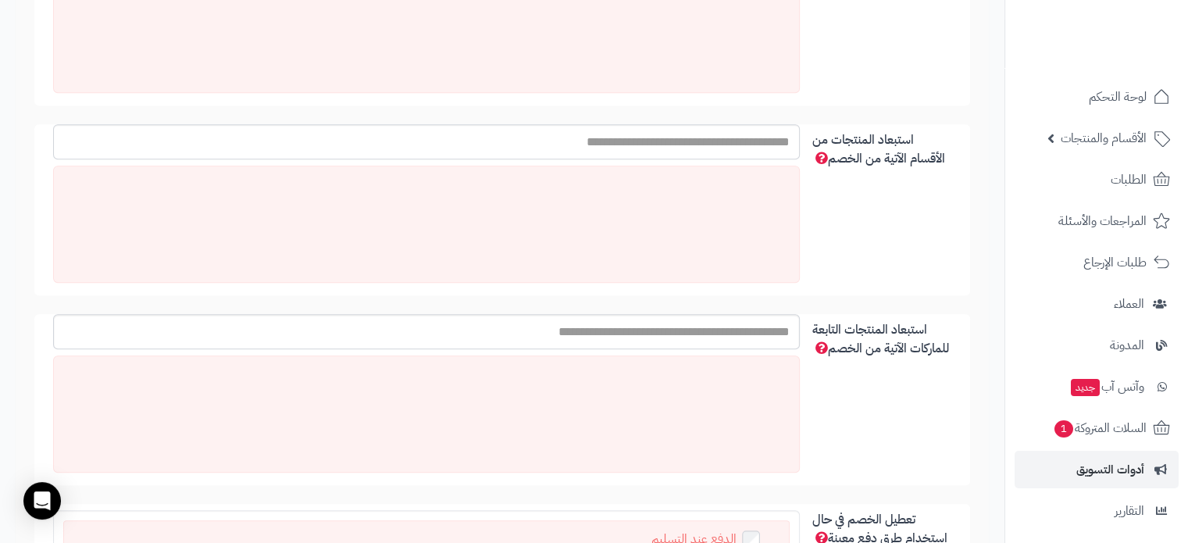
scroll to position [703, 0]
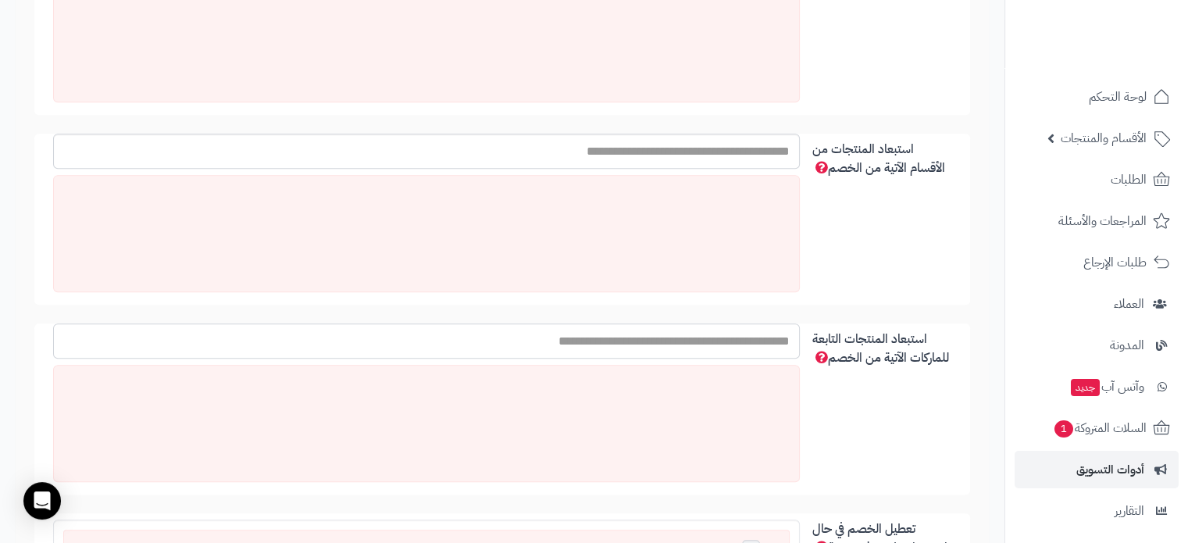
click at [704, 349] on input "استبعاد المنتجات التابعة للماركات الآتية من الخصم" at bounding box center [426, 340] width 747 height 35
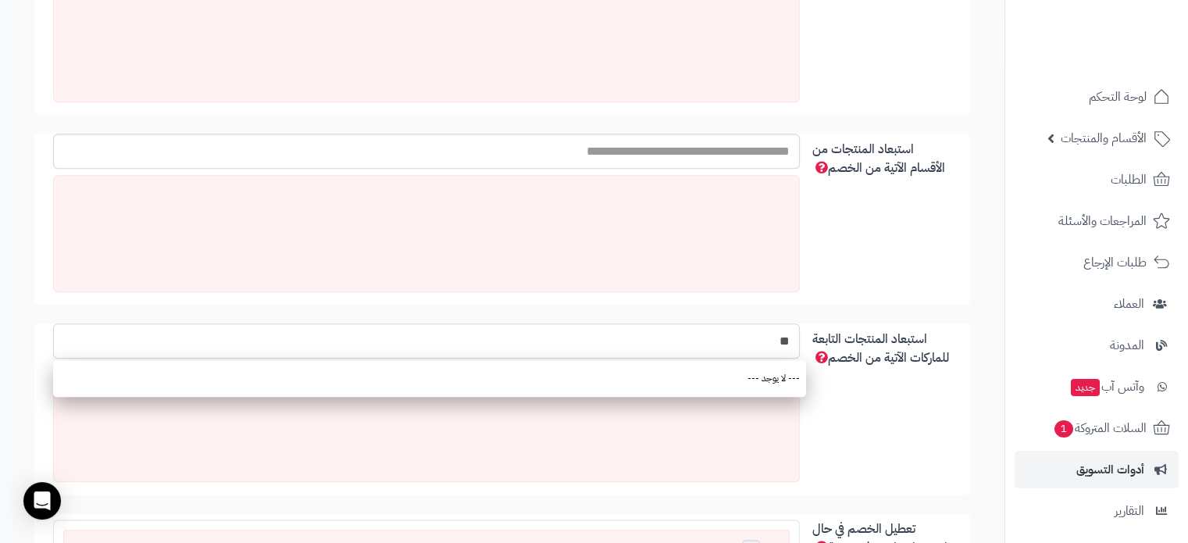
type input "*"
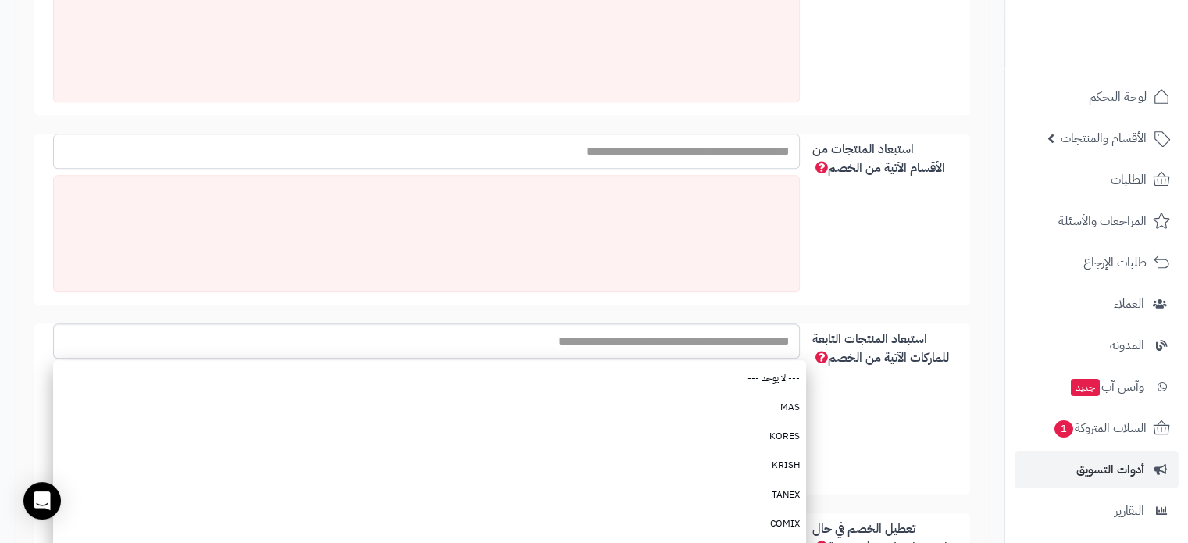
click at [697, 155] on input "استبعاد المنتجات من الأقسام الآتية من الخصم" at bounding box center [426, 151] width 747 height 35
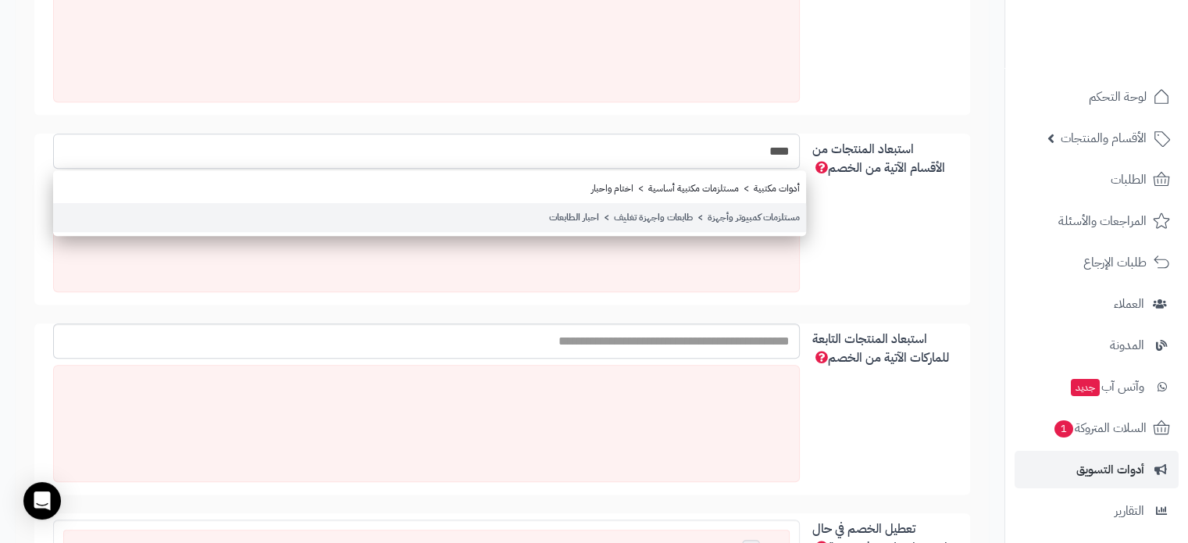
type input "****"
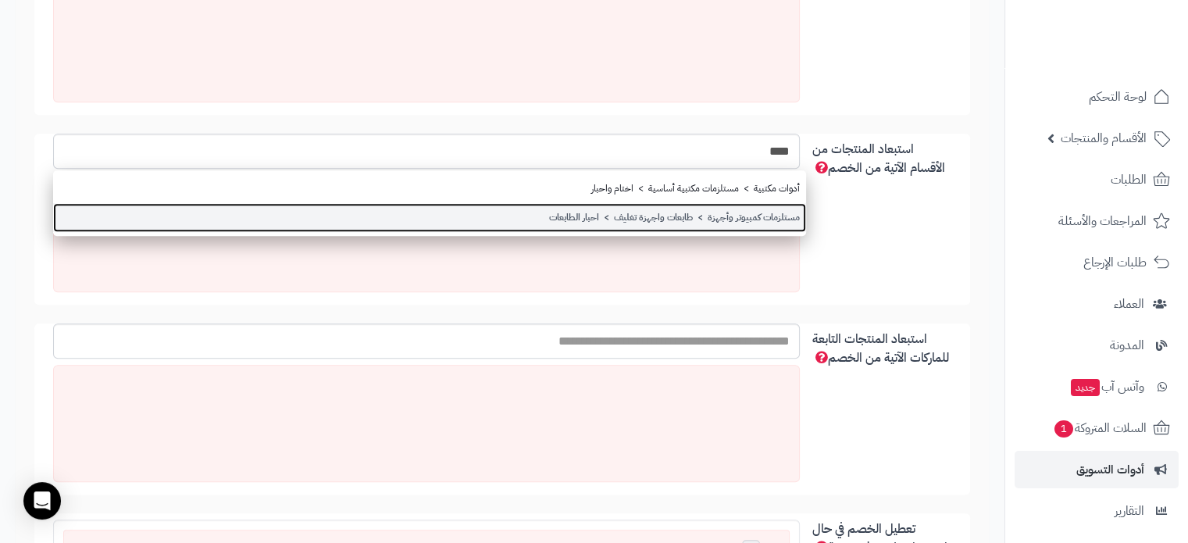
click at [711, 212] on link "مستلزمات كمبيوتر وأجهزة > طابعات واجهزة تغليف > احبار الطابعات" at bounding box center [429, 217] width 753 height 29
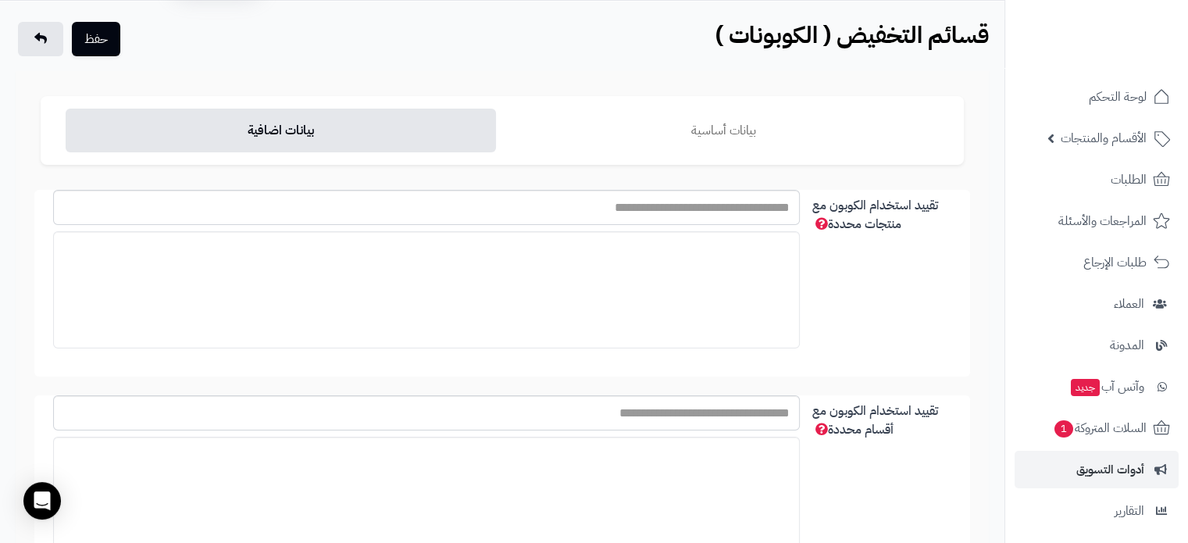
scroll to position [0, 0]
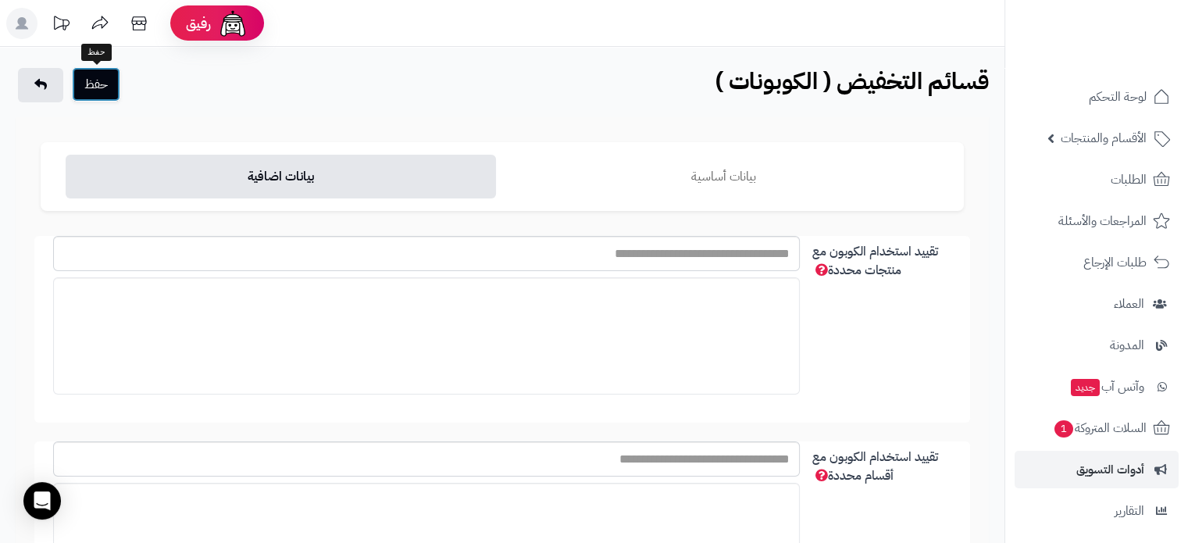
click at [112, 84] on button "حفظ" at bounding box center [96, 84] width 48 height 34
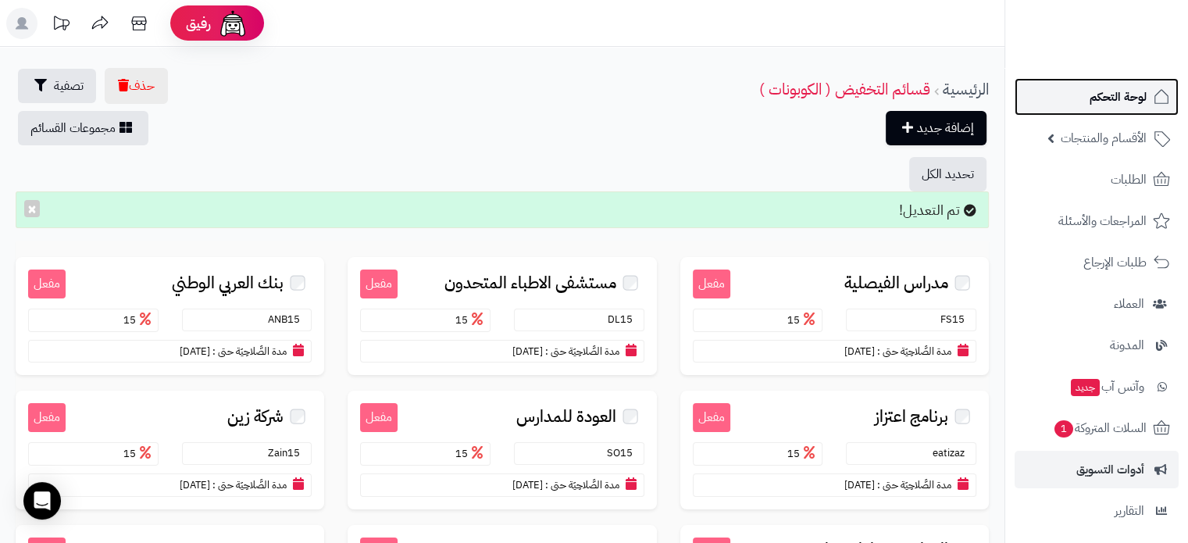
click at [1117, 105] on span "لوحة التحكم" at bounding box center [1117, 97] width 57 height 22
